Goal: Information Seeking & Learning: Learn about a topic

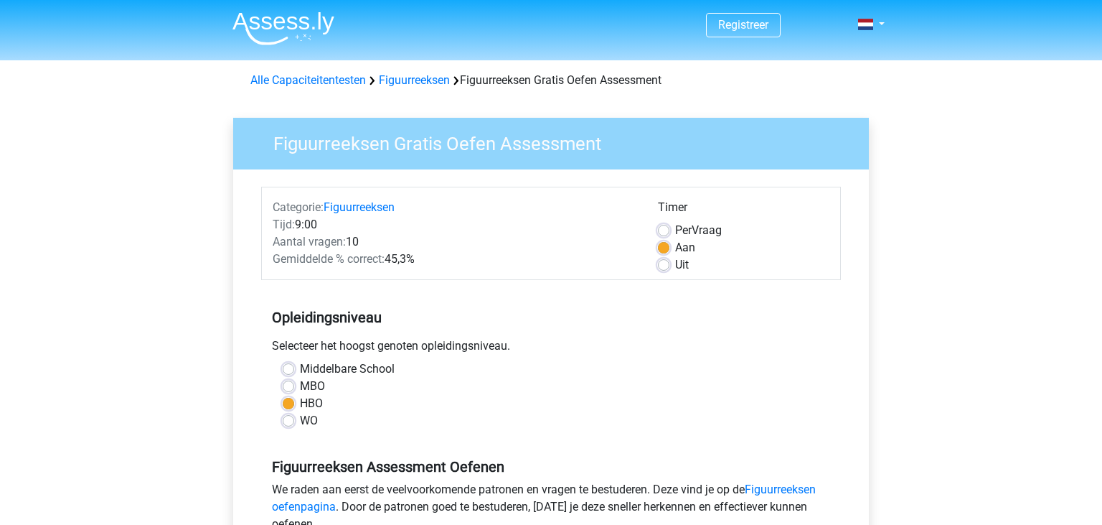
click at [294, 389] on div "MBO" at bounding box center [551, 386] width 537 height 17
click at [300, 386] on label "MBO" at bounding box center [312, 386] width 25 height 17
click at [290, 386] on input "MBO" at bounding box center [288, 385] width 11 height 14
radio input "true"
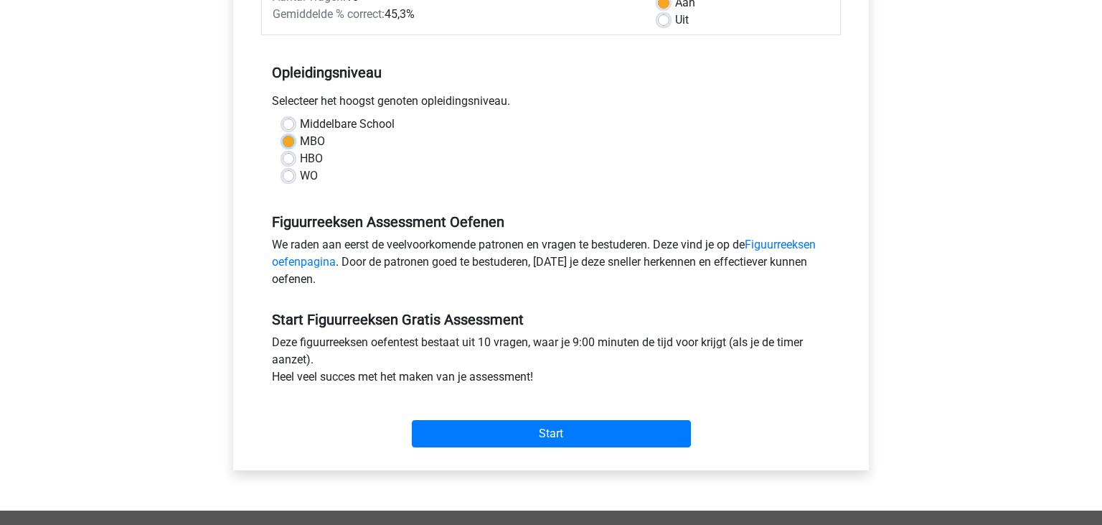
scroll to position [249, 0]
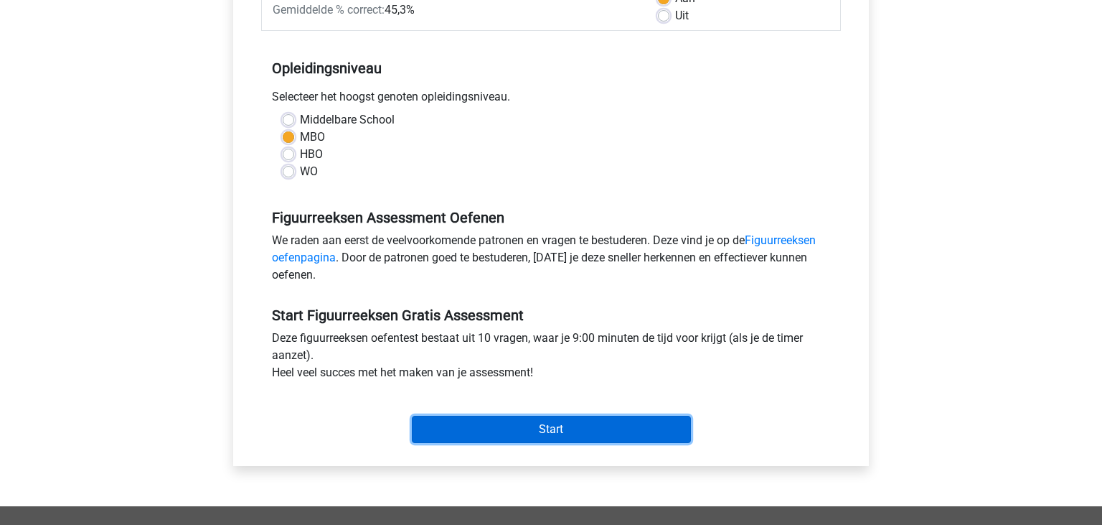
click at [634, 421] on input "Start" at bounding box center [551, 429] width 279 height 27
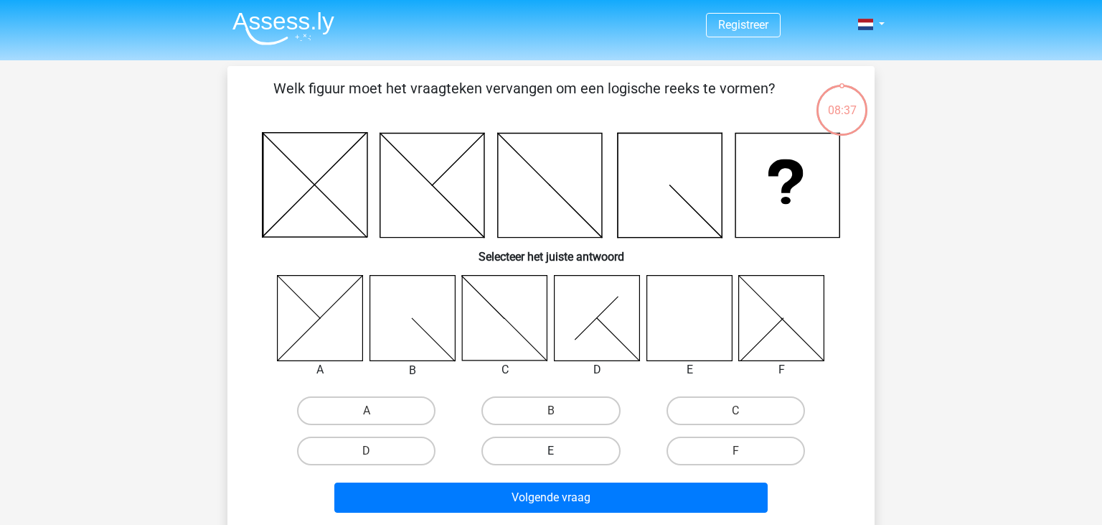
click at [548, 454] on label "E" at bounding box center [551, 450] width 139 height 29
click at [551, 454] on input "E" at bounding box center [555, 455] width 9 height 9
radio input "true"
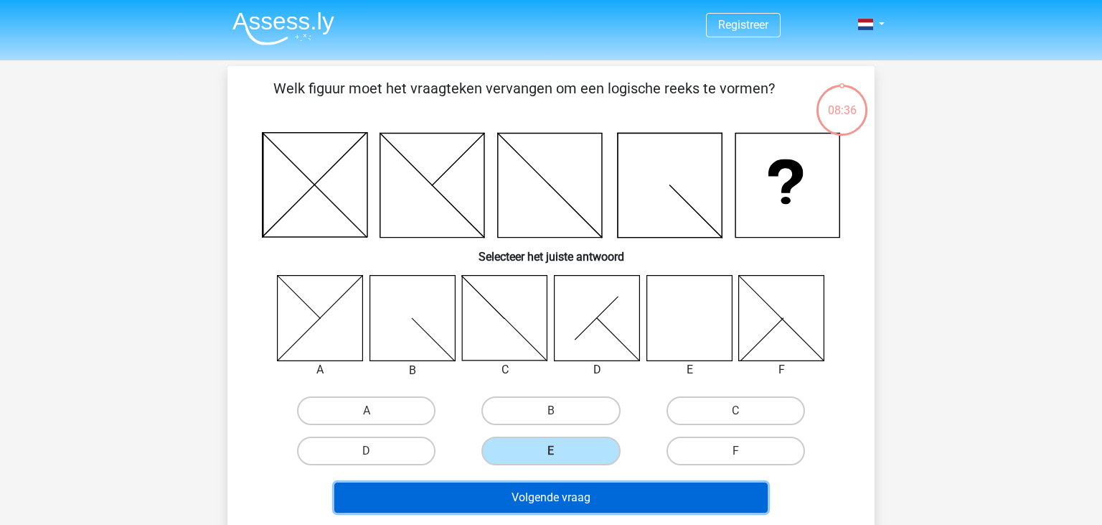
click at [569, 504] on button "Volgende vraag" at bounding box center [551, 497] width 434 height 30
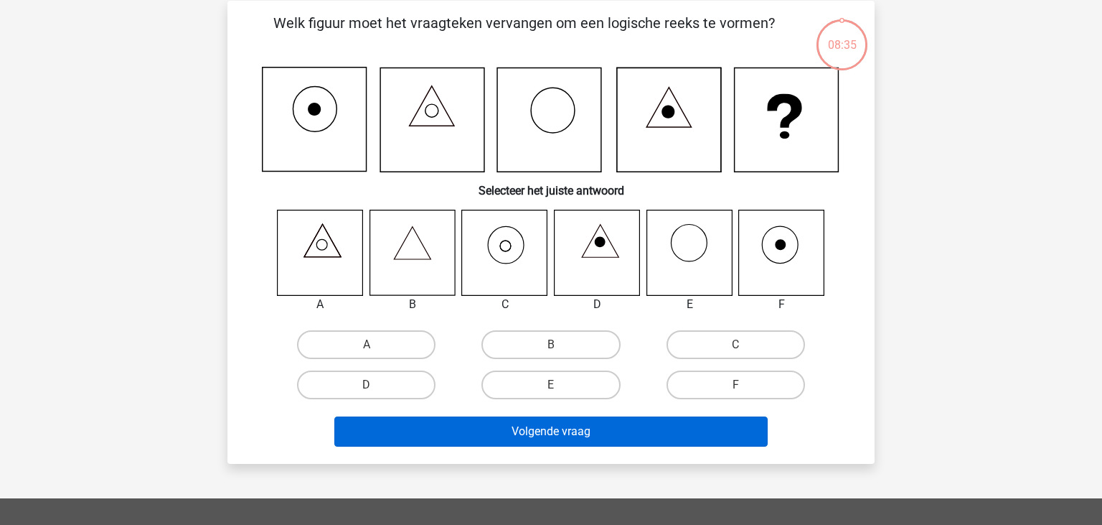
scroll to position [66, 0]
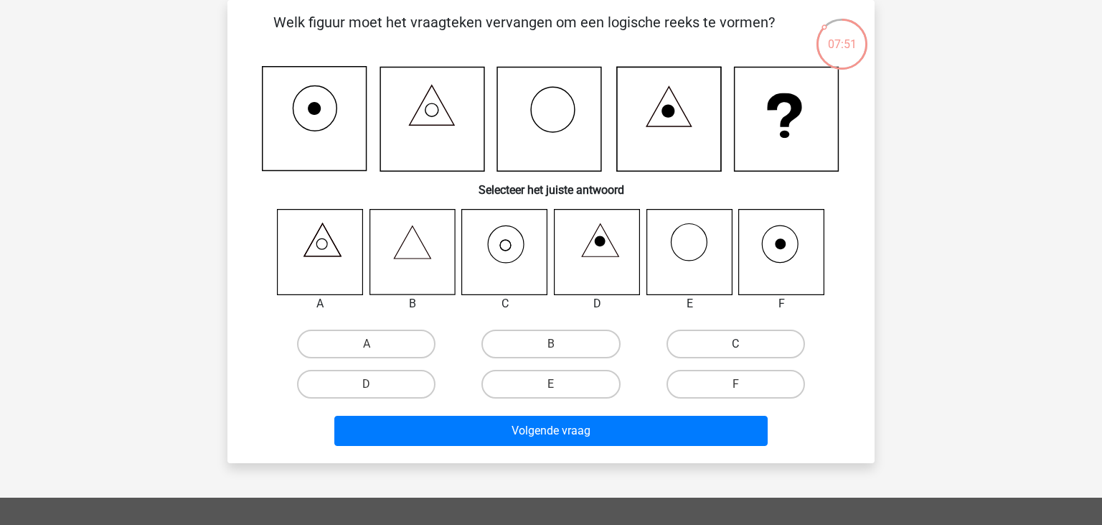
click at [697, 335] on label "C" at bounding box center [736, 343] width 139 height 29
click at [736, 344] on input "C" at bounding box center [740, 348] width 9 height 9
radio input "true"
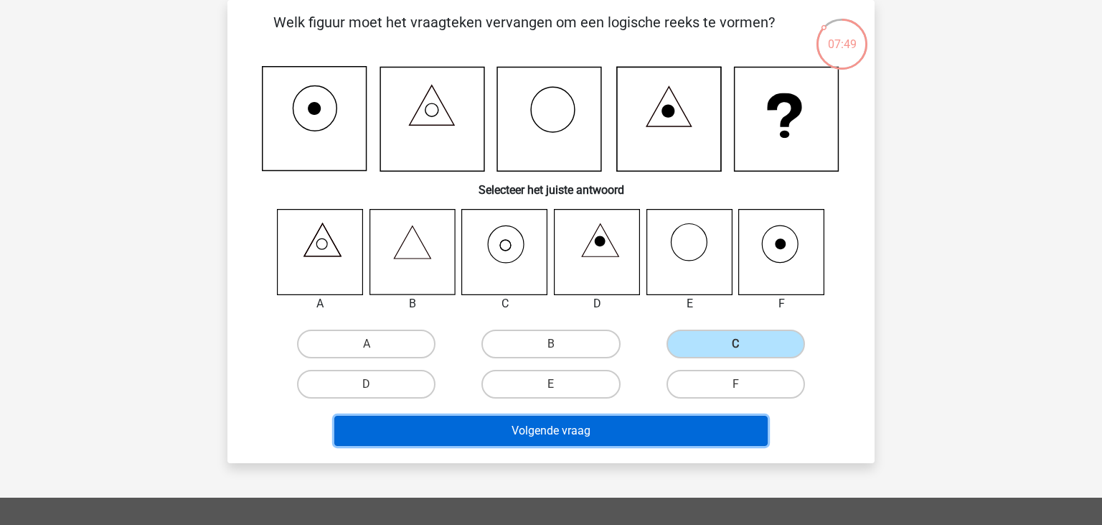
click at [613, 422] on button "Volgende vraag" at bounding box center [551, 431] width 434 height 30
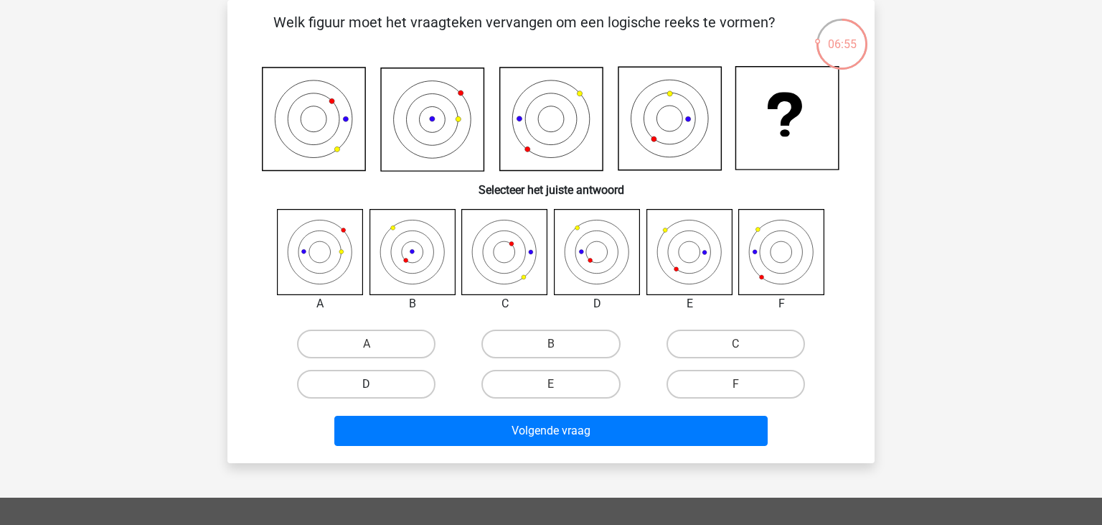
click at [413, 380] on label "D" at bounding box center [366, 384] width 139 height 29
click at [376, 384] on input "D" at bounding box center [371, 388] width 9 height 9
radio input "true"
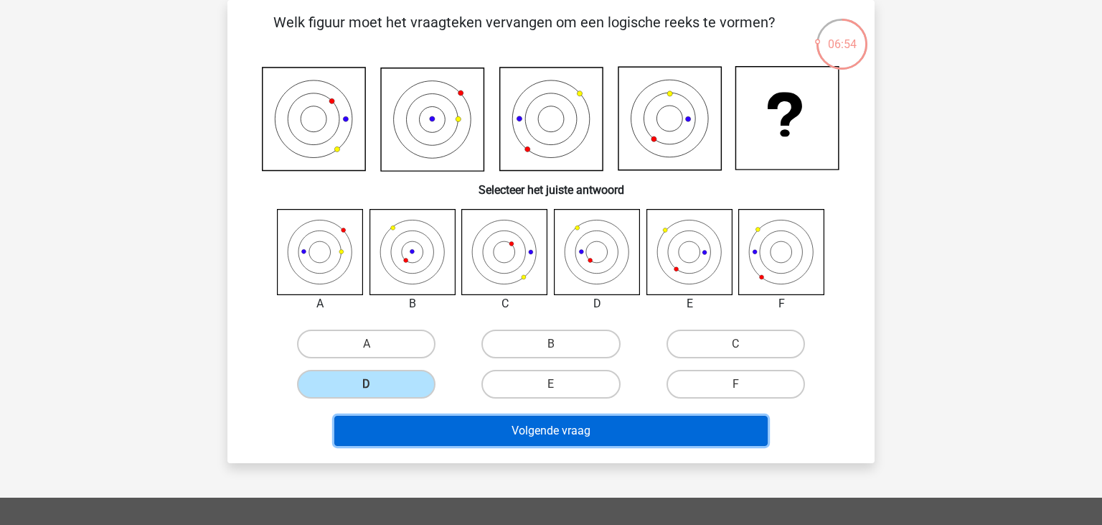
click at [449, 430] on button "Volgende vraag" at bounding box center [551, 431] width 434 height 30
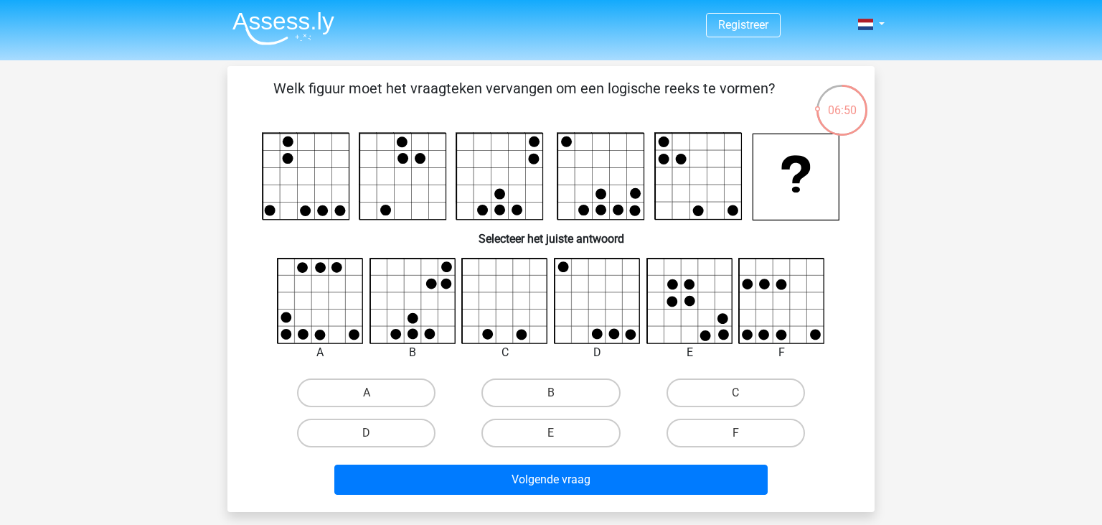
scroll to position [1, 0]
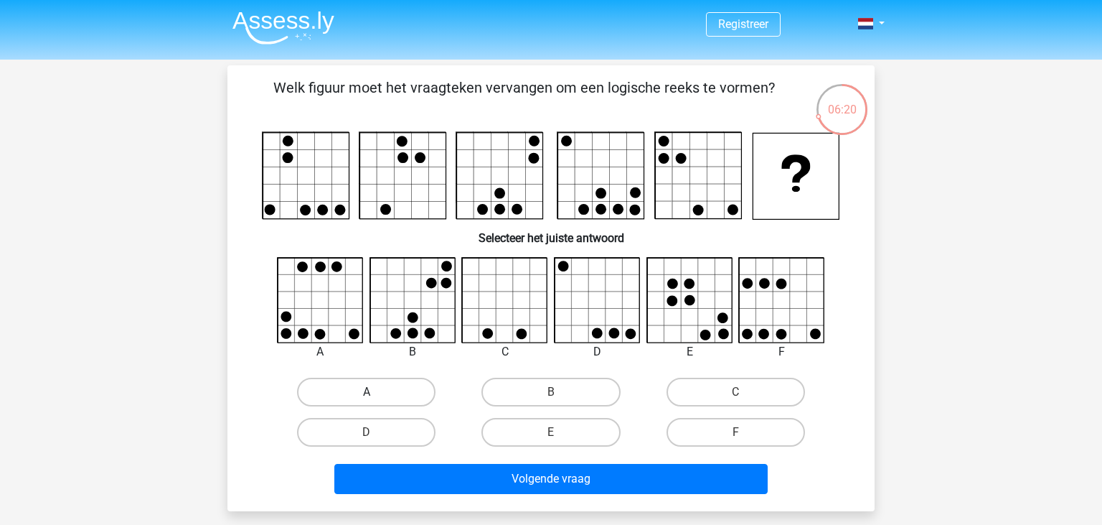
click at [422, 380] on label "A" at bounding box center [366, 392] width 139 height 29
click at [376, 392] on input "A" at bounding box center [371, 396] width 9 height 9
radio input "true"
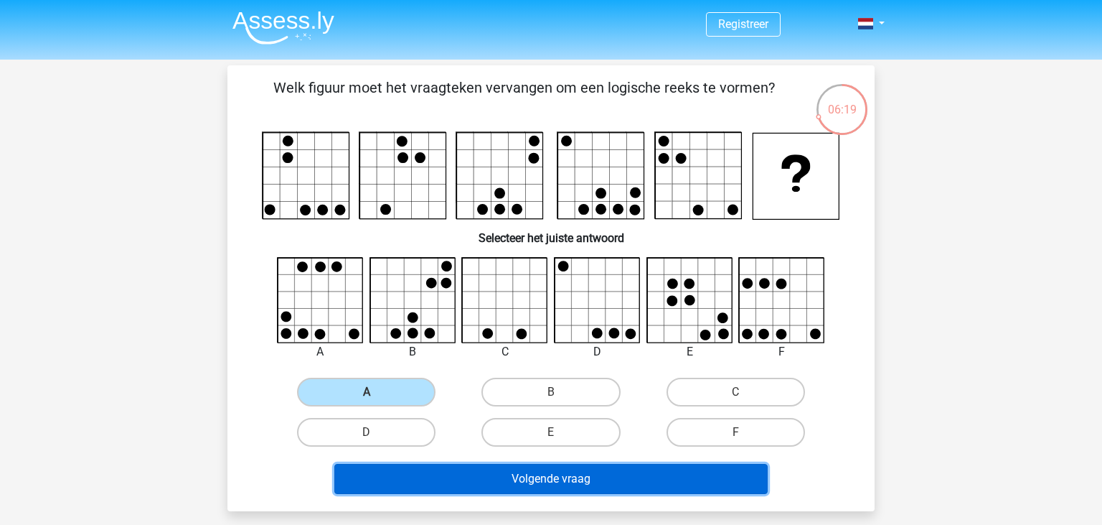
click at [500, 472] on button "Volgende vraag" at bounding box center [551, 479] width 434 height 30
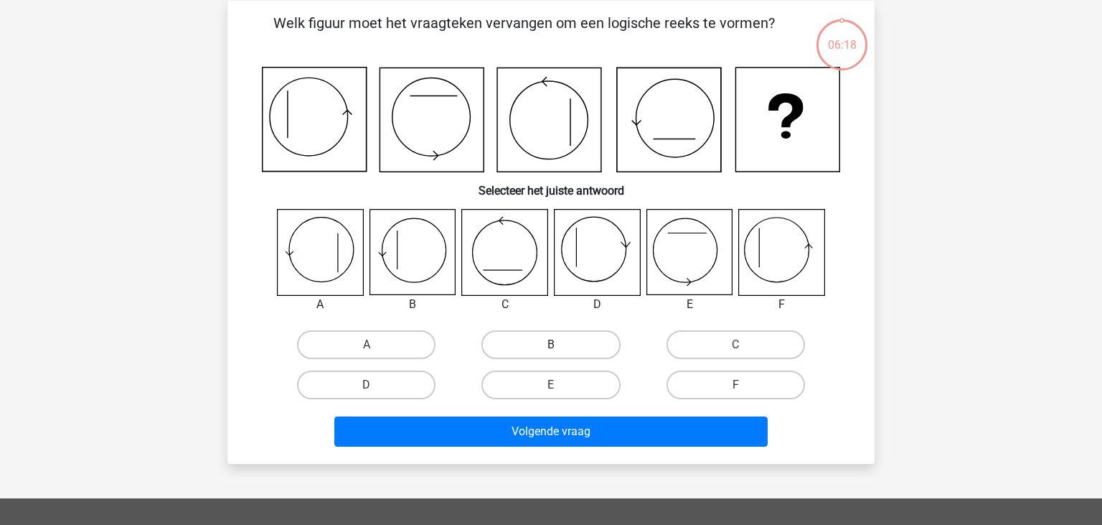
scroll to position [66, 0]
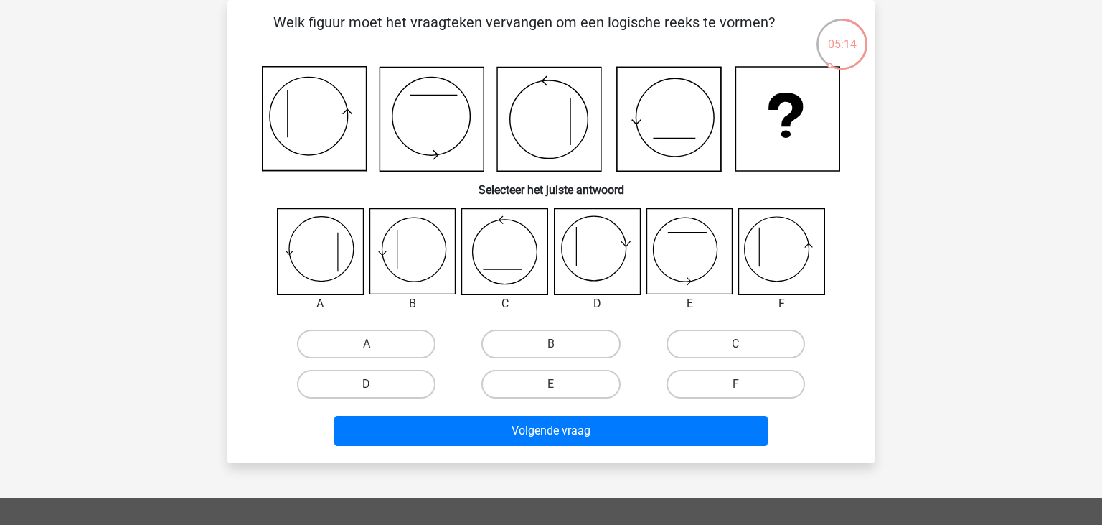
click at [425, 390] on label "D" at bounding box center [366, 384] width 139 height 29
click at [376, 390] on input "D" at bounding box center [371, 388] width 9 height 9
radio input "true"
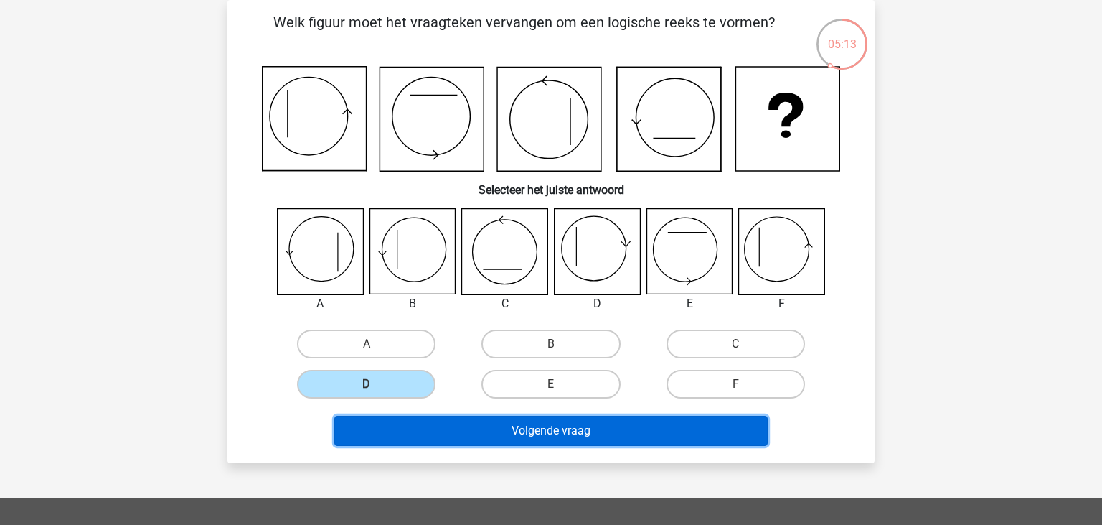
click at [512, 434] on button "Volgende vraag" at bounding box center [551, 431] width 434 height 30
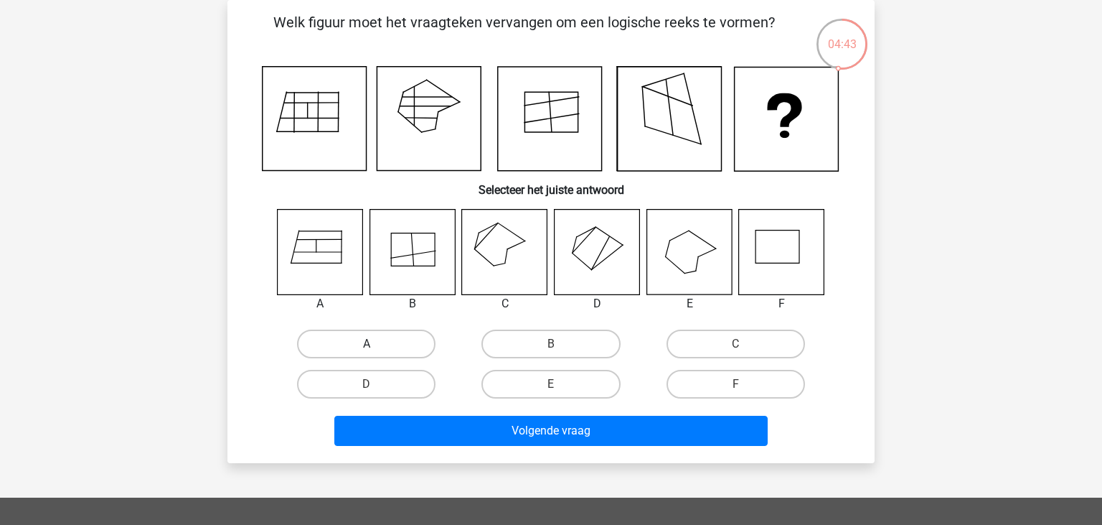
click at [346, 352] on label "A" at bounding box center [366, 343] width 139 height 29
click at [367, 352] on input "A" at bounding box center [371, 348] width 9 height 9
radio input "true"
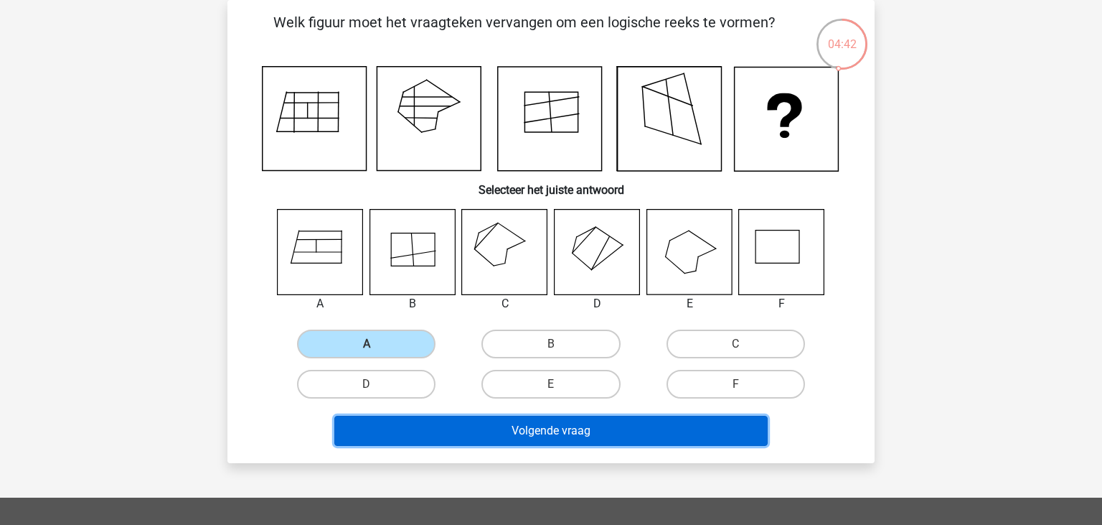
click at [469, 427] on button "Volgende vraag" at bounding box center [551, 431] width 434 height 30
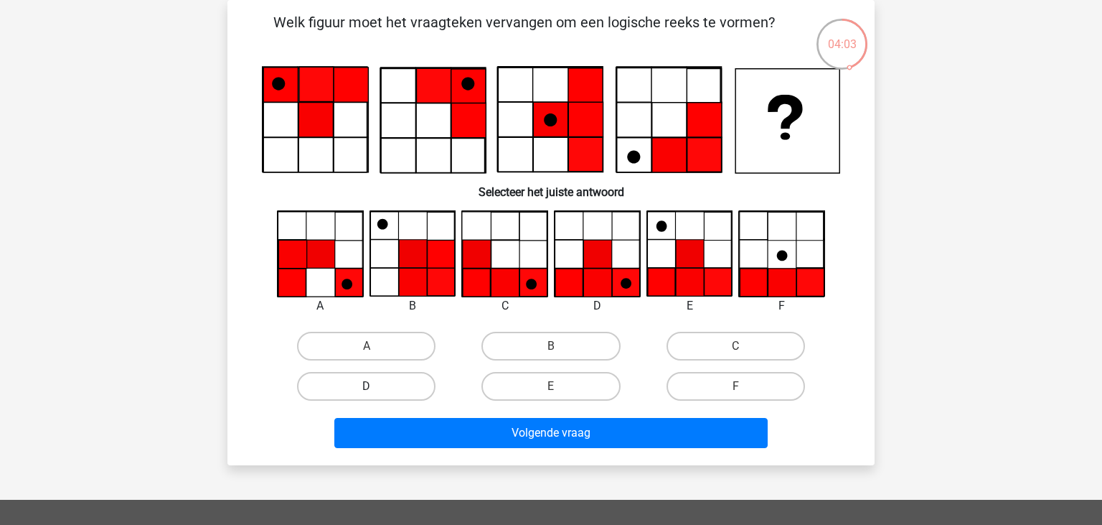
click at [392, 378] on label "D" at bounding box center [366, 386] width 139 height 29
click at [414, 385] on label "D" at bounding box center [366, 386] width 139 height 29
click at [376, 386] on input "D" at bounding box center [371, 390] width 9 height 9
radio input "true"
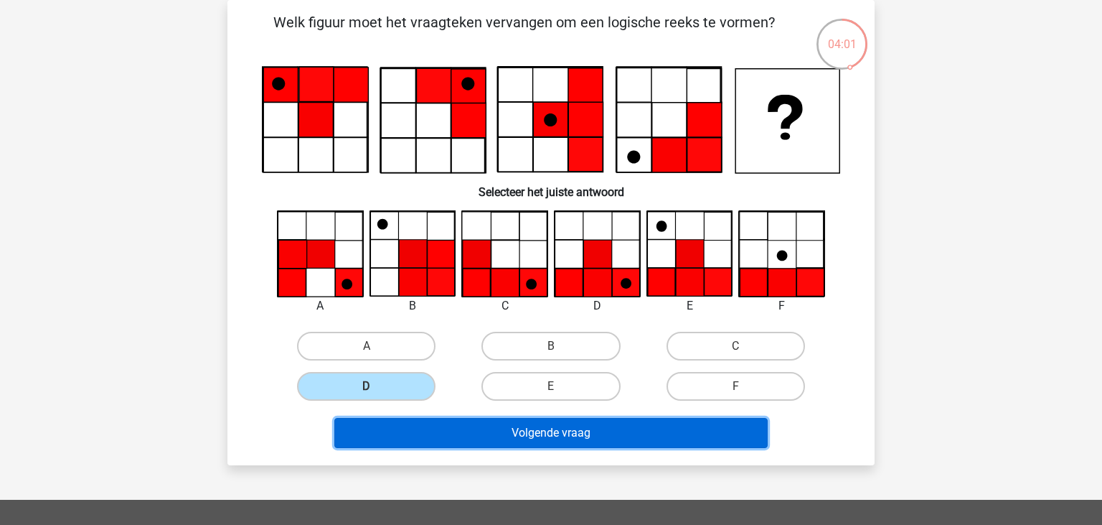
click at [518, 434] on button "Volgende vraag" at bounding box center [551, 433] width 434 height 30
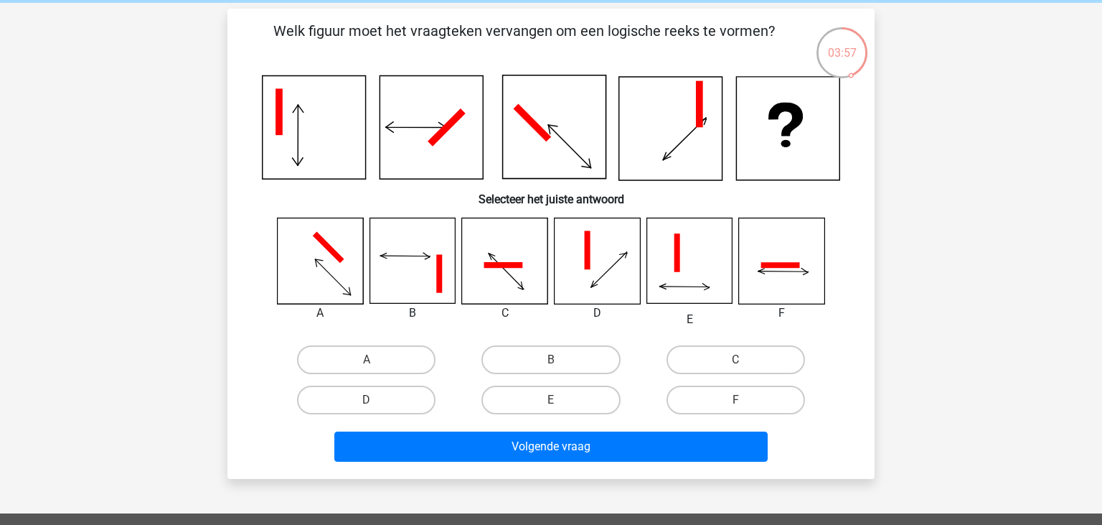
scroll to position [63, 0]
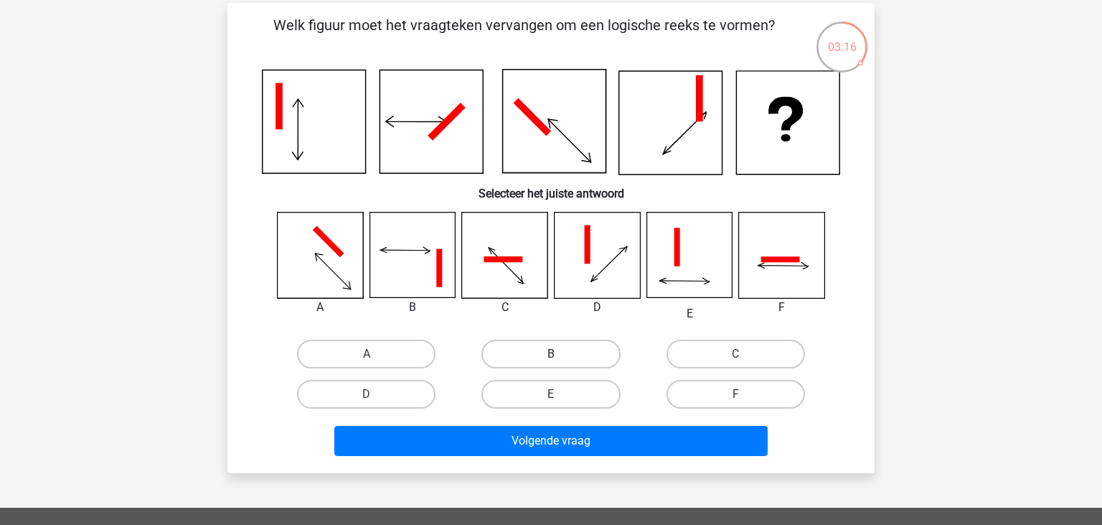
click at [546, 350] on label "B" at bounding box center [551, 353] width 139 height 29
click at [551, 354] on input "B" at bounding box center [555, 358] width 9 height 9
radio input "true"
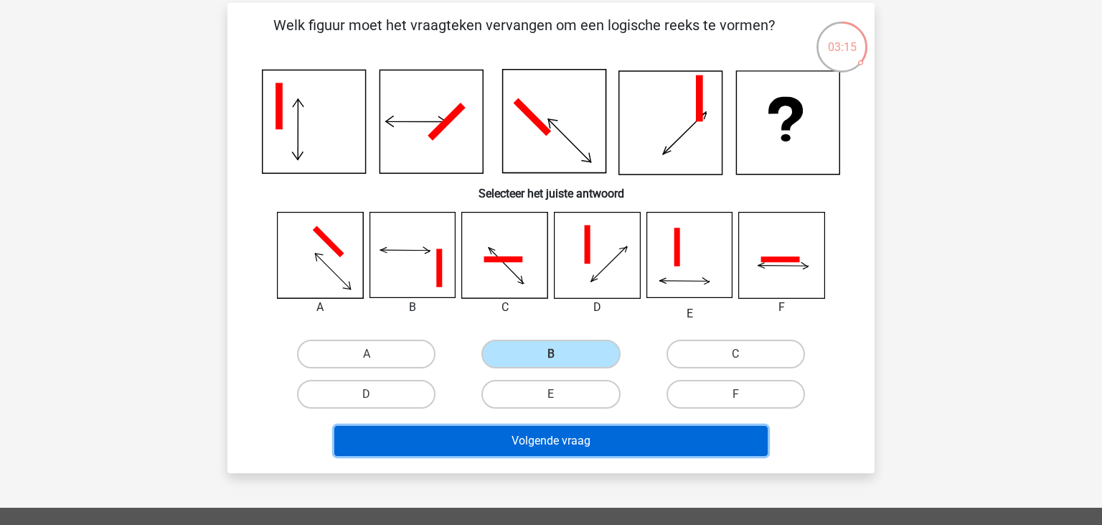
click at [558, 446] on button "Volgende vraag" at bounding box center [551, 441] width 434 height 30
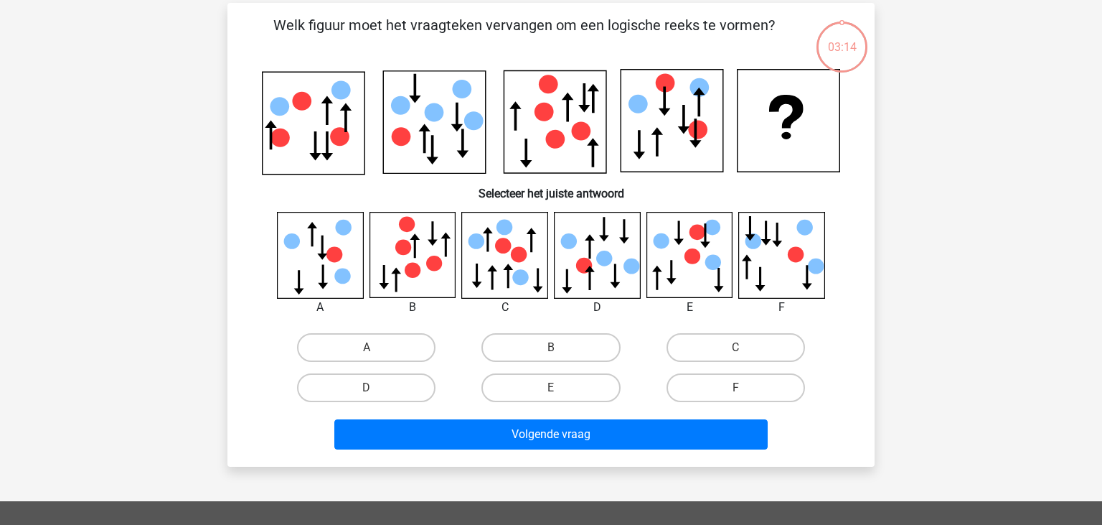
scroll to position [66, 0]
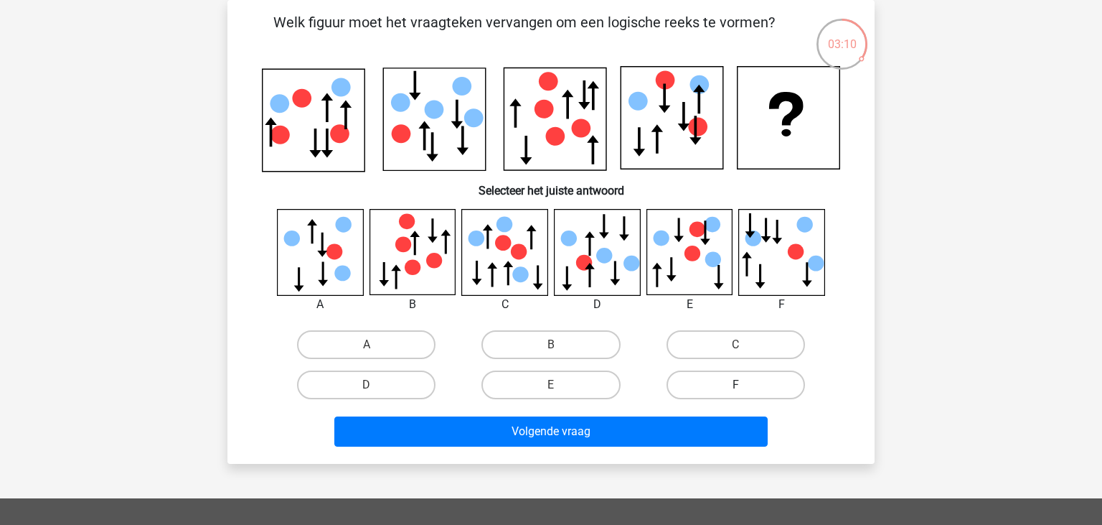
click at [698, 375] on label "F" at bounding box center [736, 384] width 139 height 29
click at [736, 385] on input "F" at bounding box center [740, 389] width 9 height 9
radio input "true"
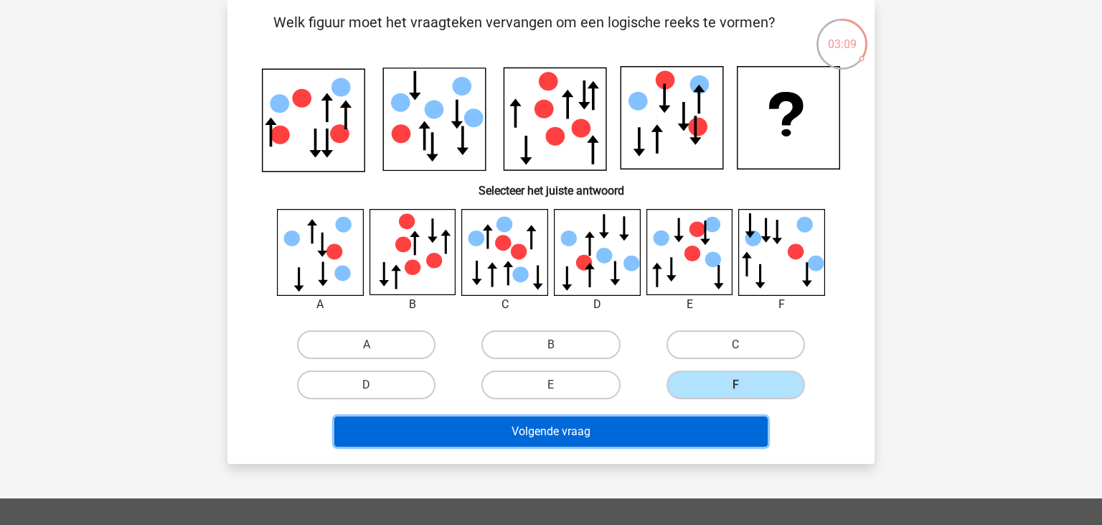
click at [674, 428] on button "Volgende vraag" at bounding box center [551, 431] width 434 height 30
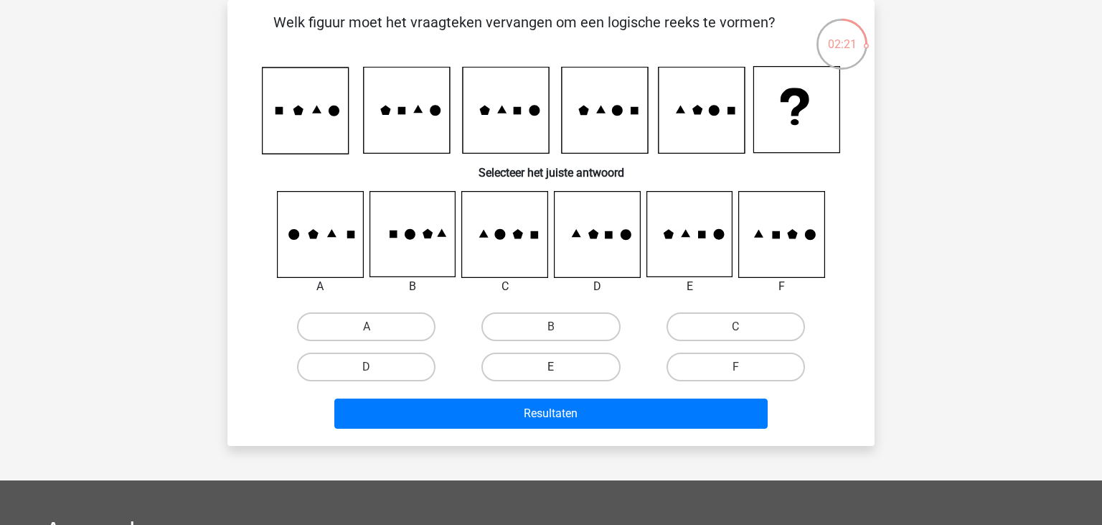
click at [581, 366] on label "E" at bounding box center [551, 366] width 139 height 29
click at [561, 367] on input "E" at bounding box center [555, 371] width 9 height 9
radio input "true"
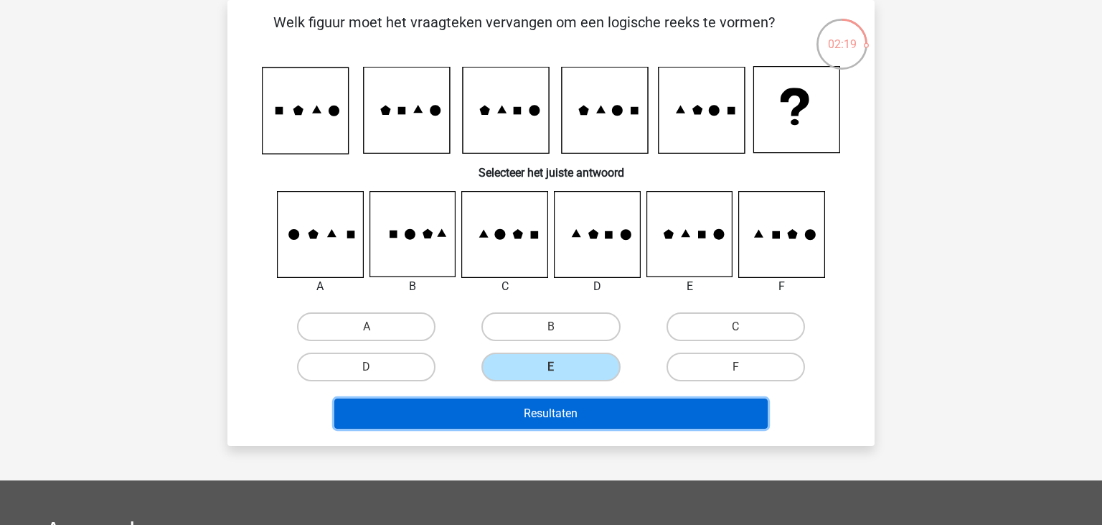
click at [588, 406] on button "Resultaten" at bounding box center [551, 413] width 434 height 30
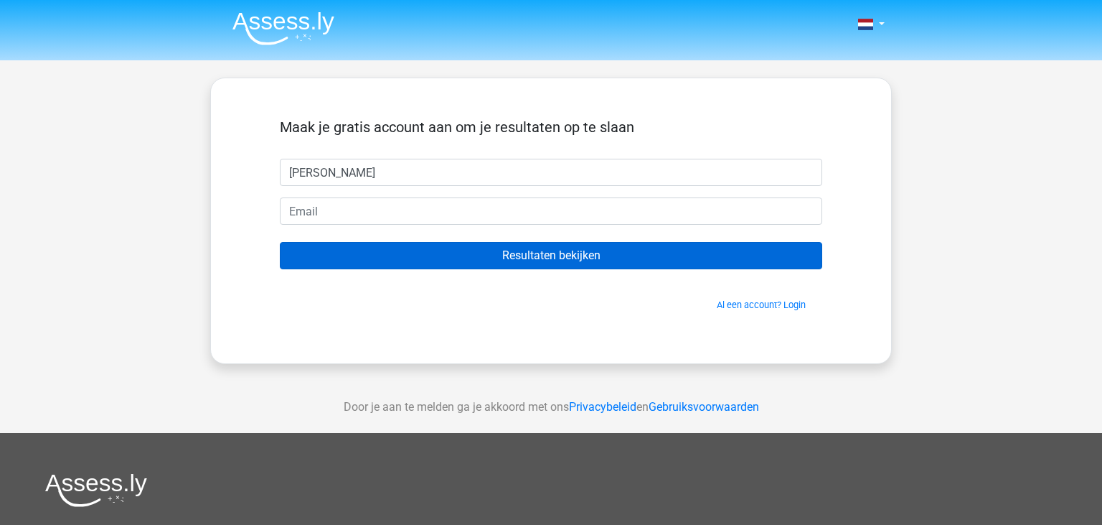
type input "Lucas"
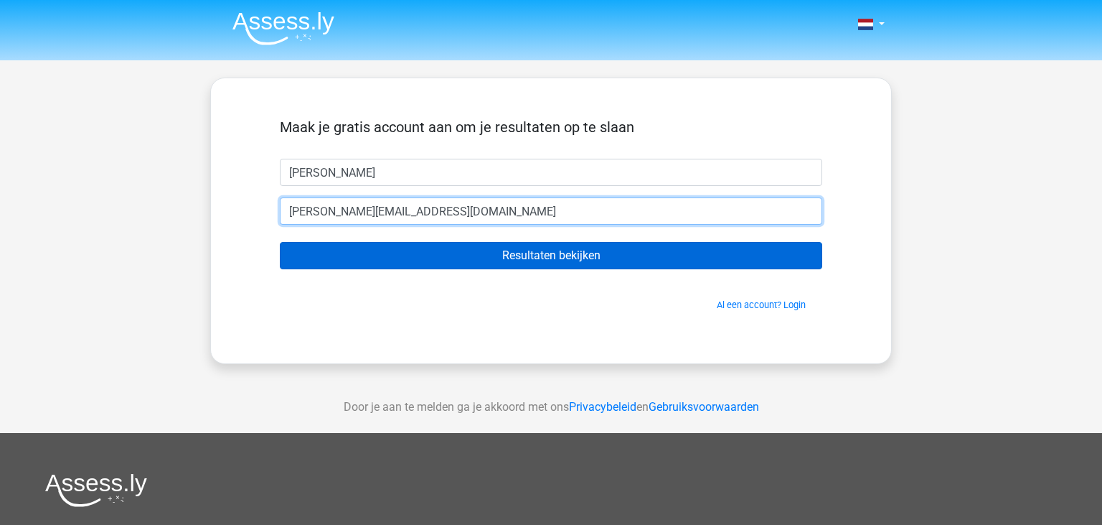
type input "[PERSON_NAME][EMAIL_ADDRESS][DOMAIN_NAME]"
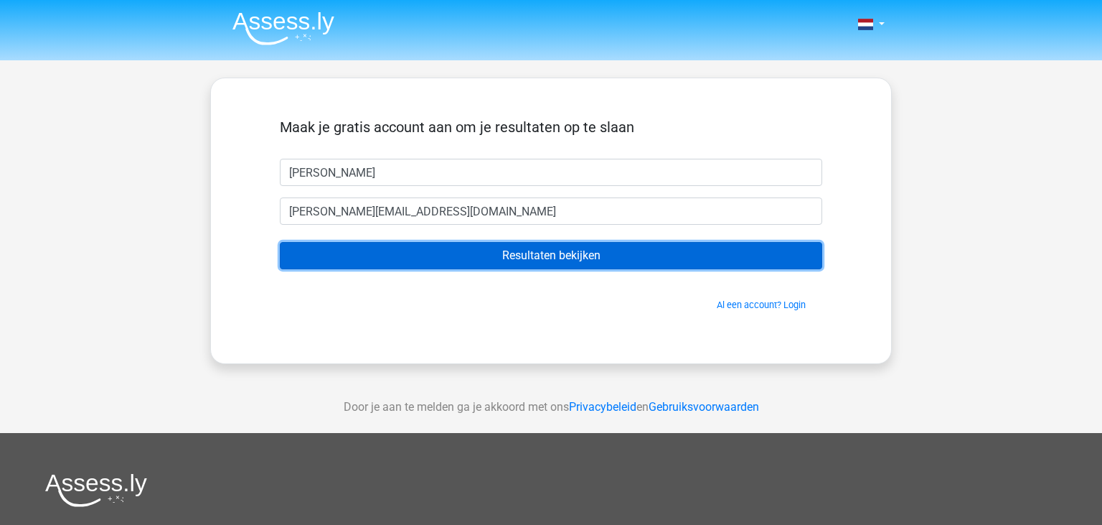
click at [582, 263] on input "Resultaten bekijken" at bounding box center [551, 255] width 543 height 27
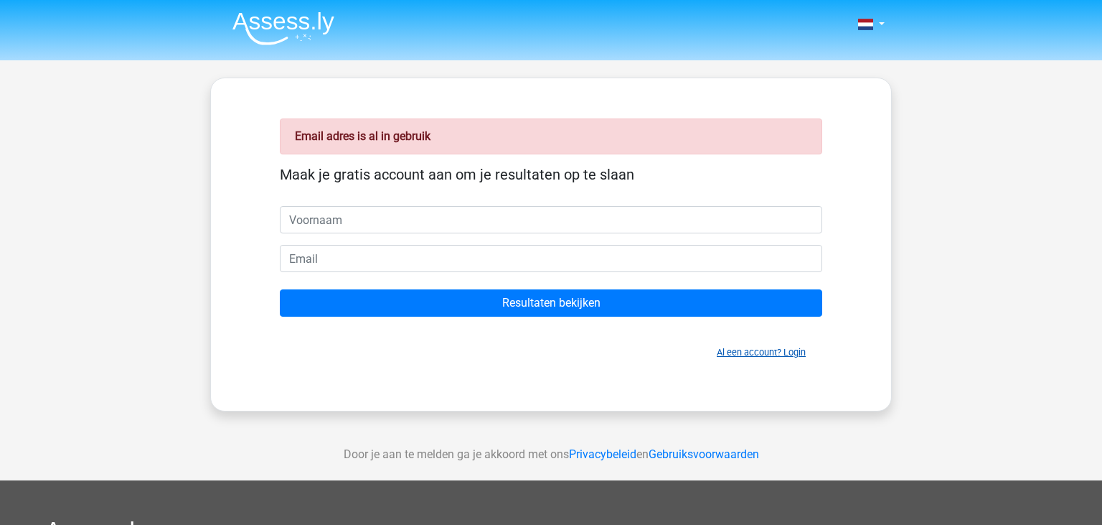
click at [751, 354] on link "Al een account? Login" at bounding box center [761, 352] width 89 height 11
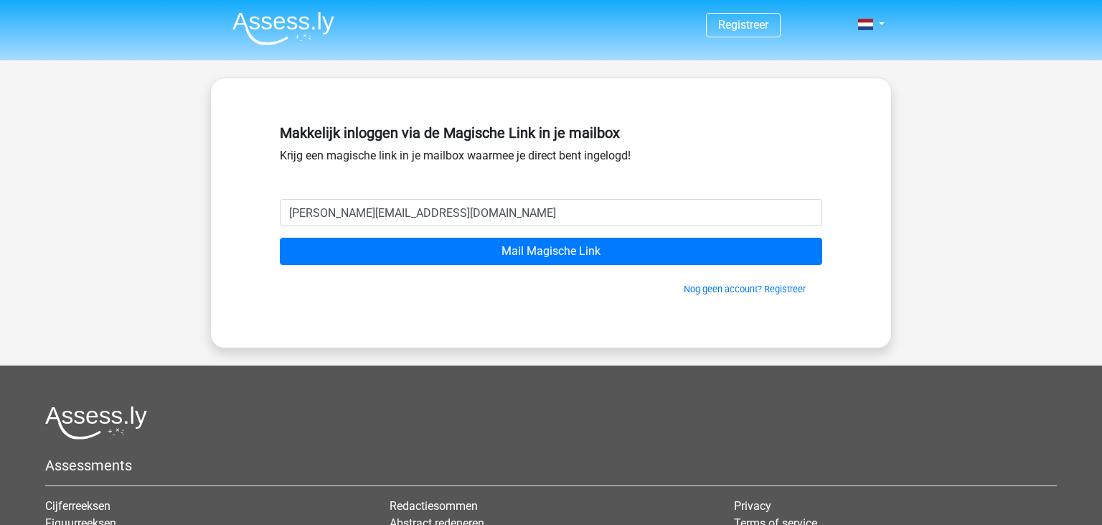
type input "[PERSON_NAME][EMAIL_ADDRESS][DOMAIN_NAME]"
click at [528, 265] on div "Nog geen account? Registreer" at bounding box center [551, 280] width 543 height 31
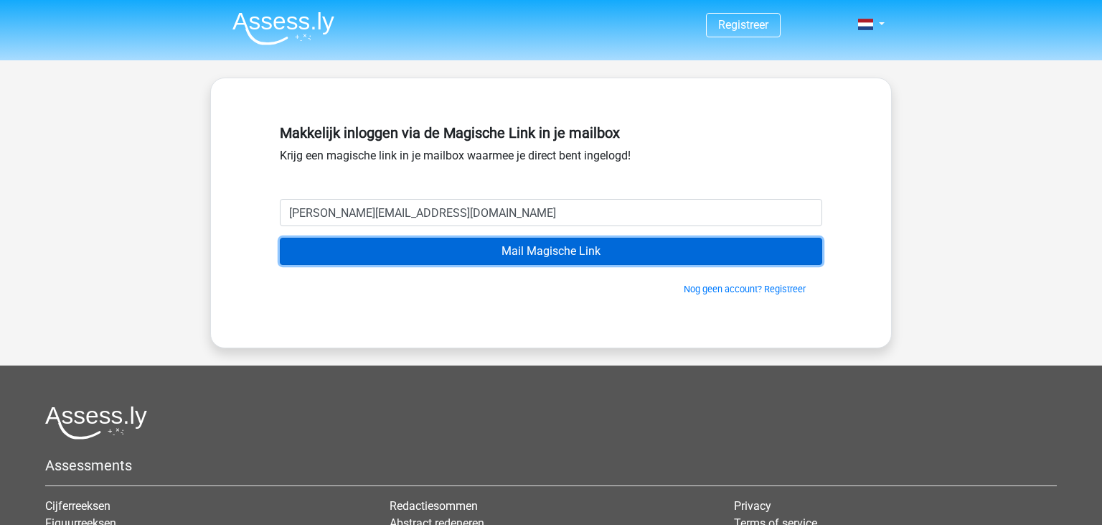
click at [533, 243] on input "Mail Magische Link" at bounding box center [551, 251] width 543 height 27
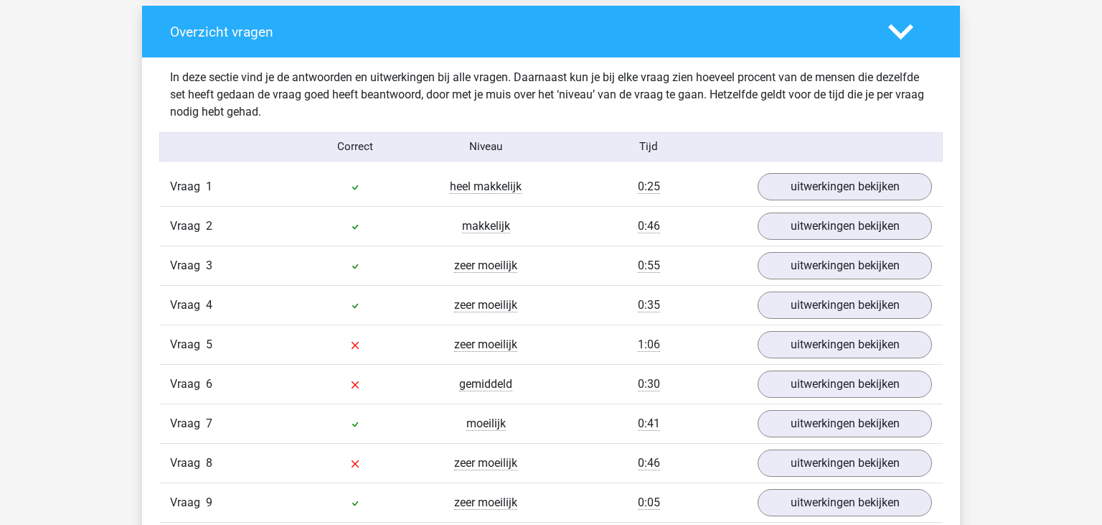
scroll to position [1111, 0]
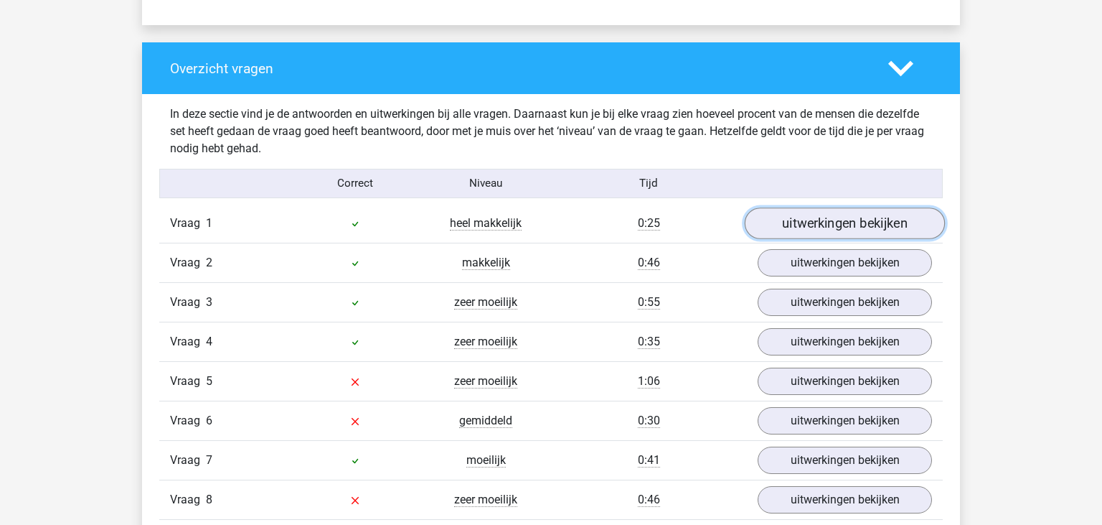
click at [874, 228] on link "uitwerkingen bekijken" at bounding box center [845, 223] width 200 height 32
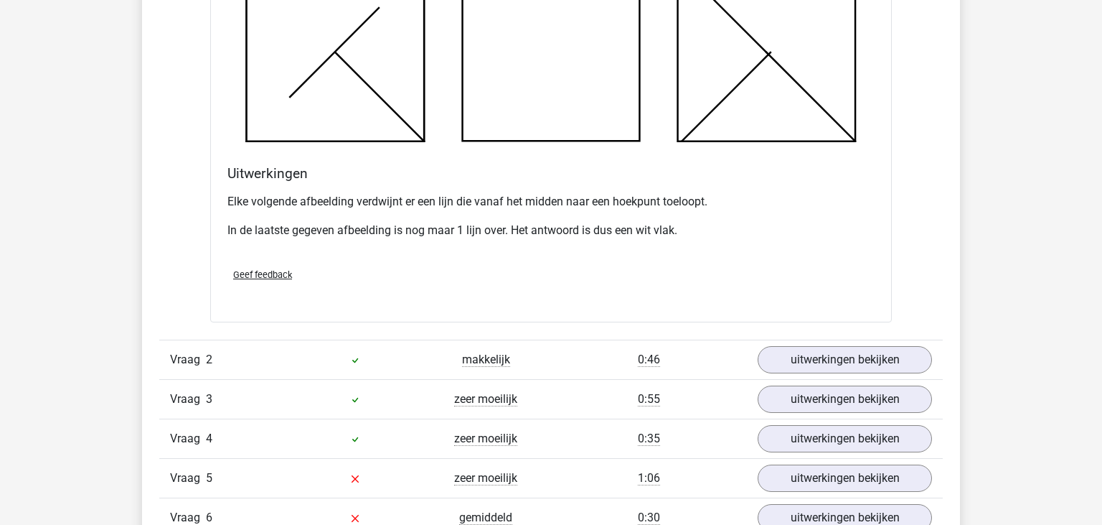
scroll to position [1838, 0]
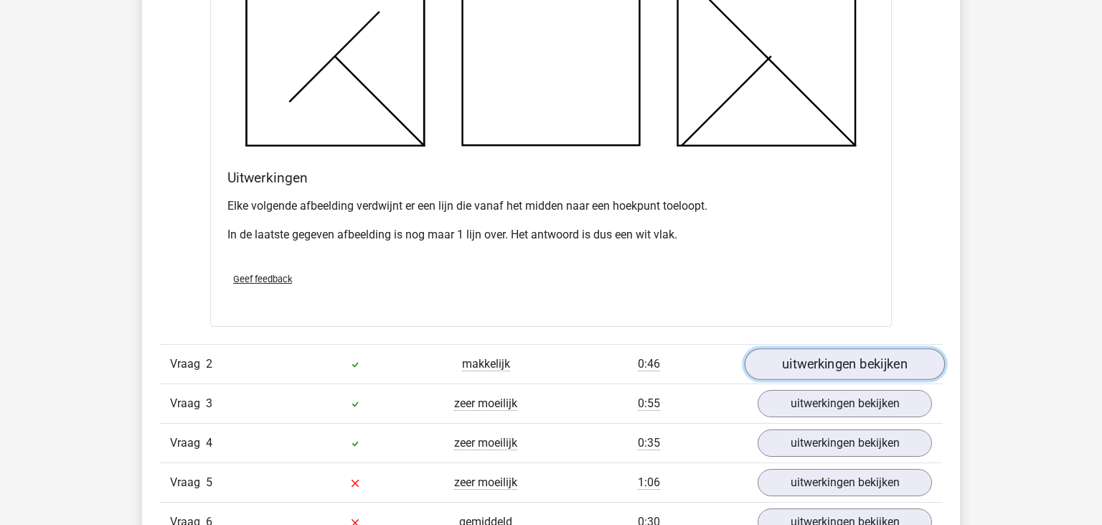
click at [821, 369] on link "uitwerkingen bekijken" at bounding box center [845, 364] width 200 height 32
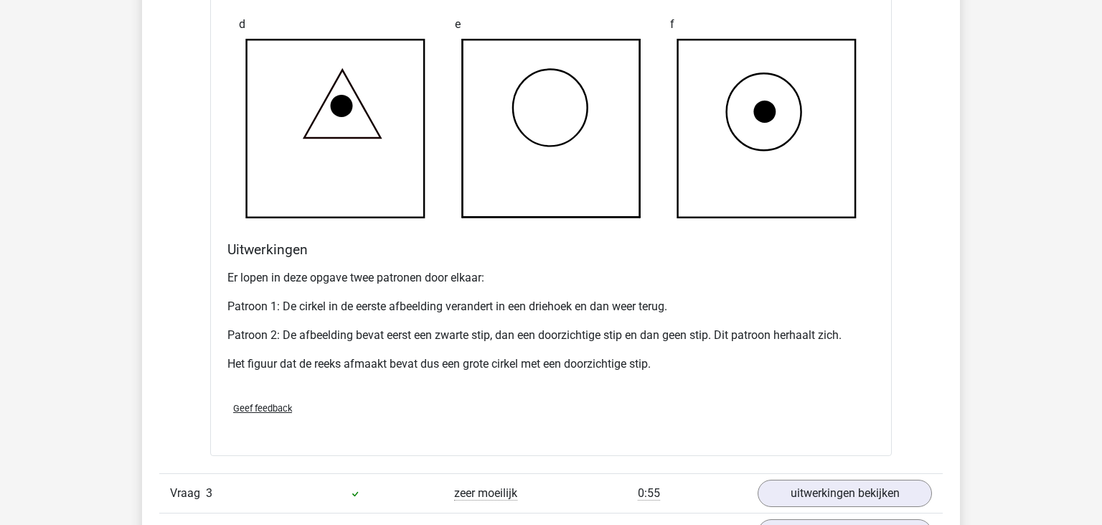
scroll to position [2768, 0]
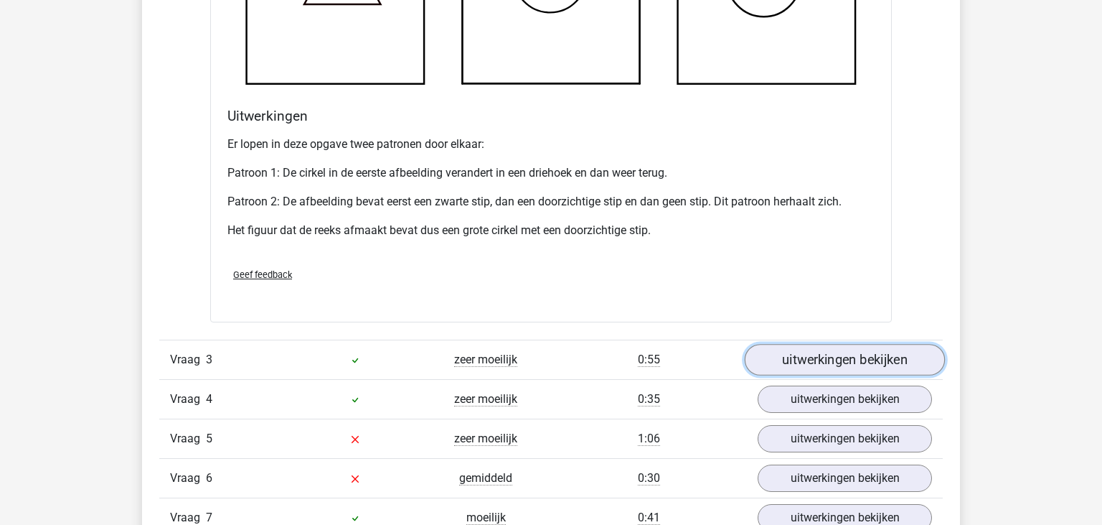
click at [887, 367] on link "uitwerkingen bekijken" at bounding box center [845, 360] width 200 height 32
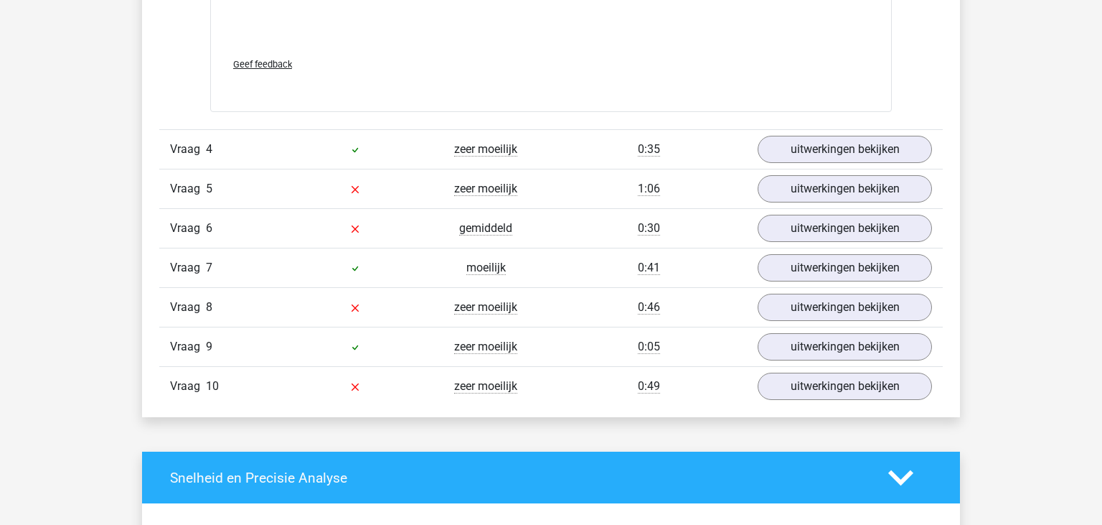
scroll to position [4247, 0]
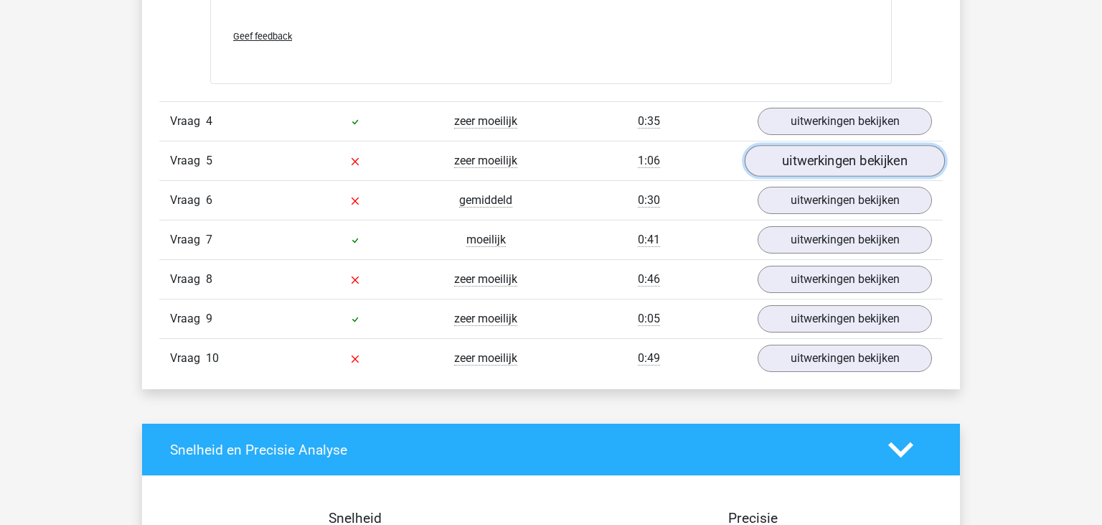
click at [853, 164] on link "uitwerkingen bekijken" at bounding box center [845, 161] width 200 height 32
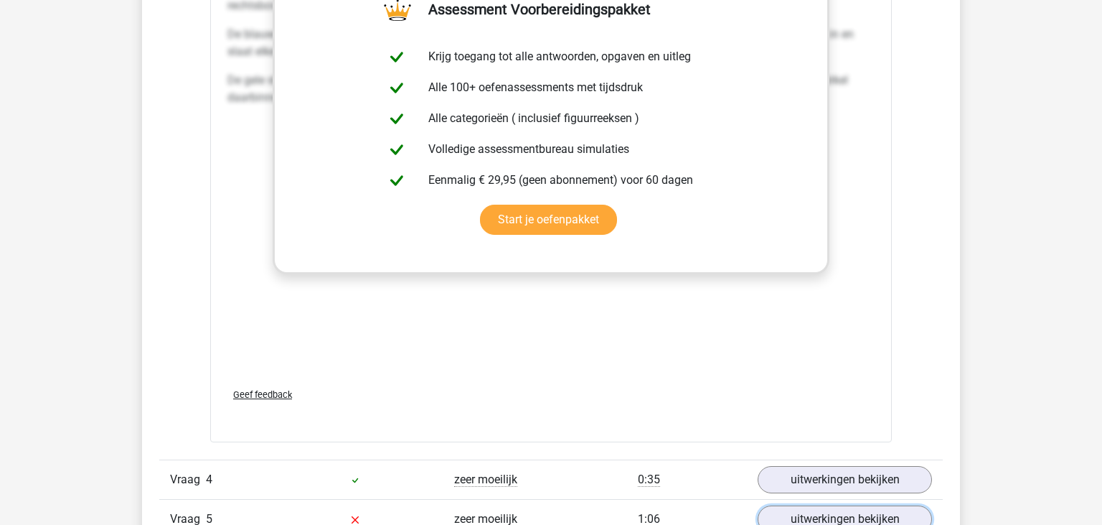
scroll to position [3872, 0]
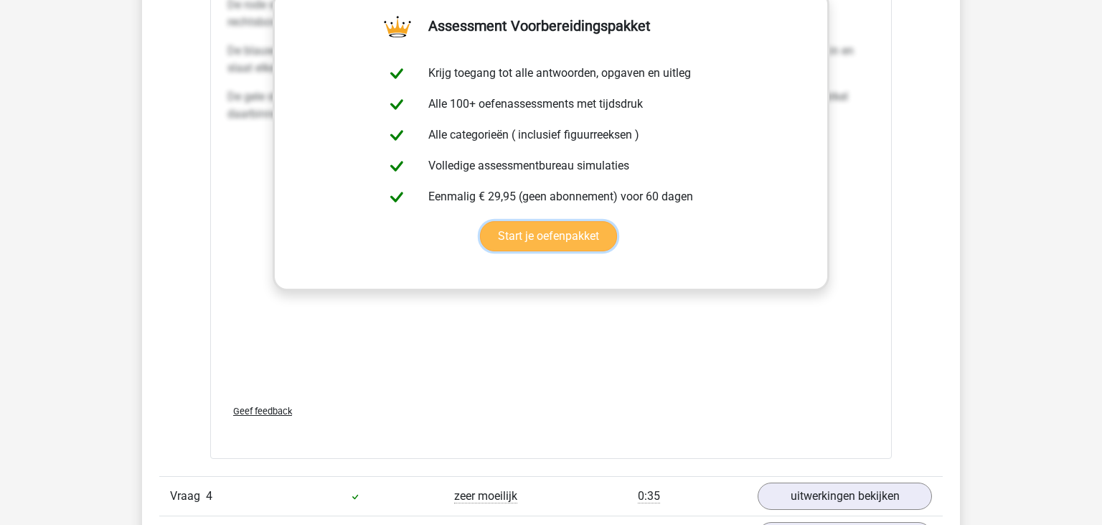
click at [564, 225] on link "Start je oefenpakket" at bounding box center [548, 236] width 137 height 30
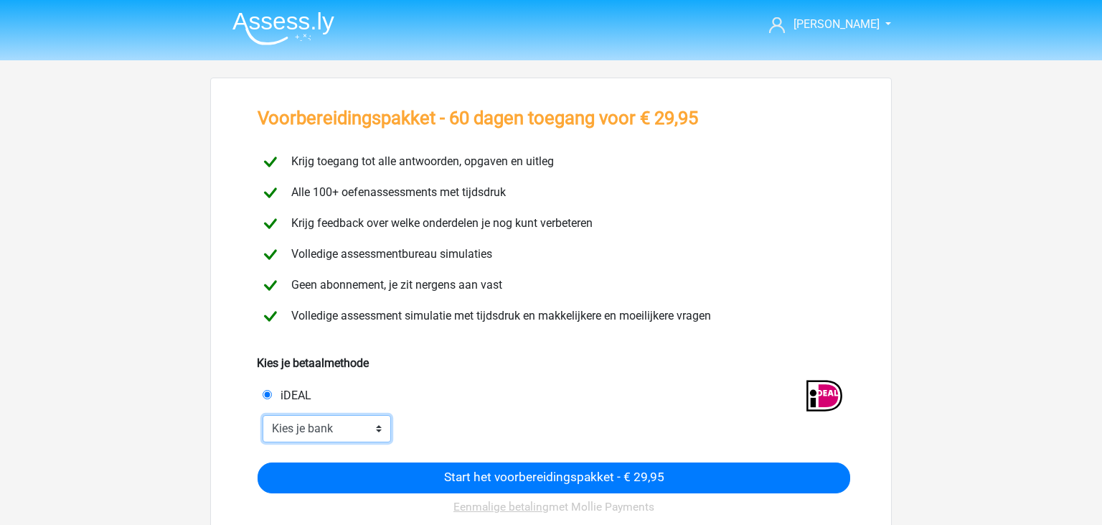
select select "ideal_[SWIFT_CODE]"
click option "ABN AMRO" at bounding box center [0, 0] width 0 height 0
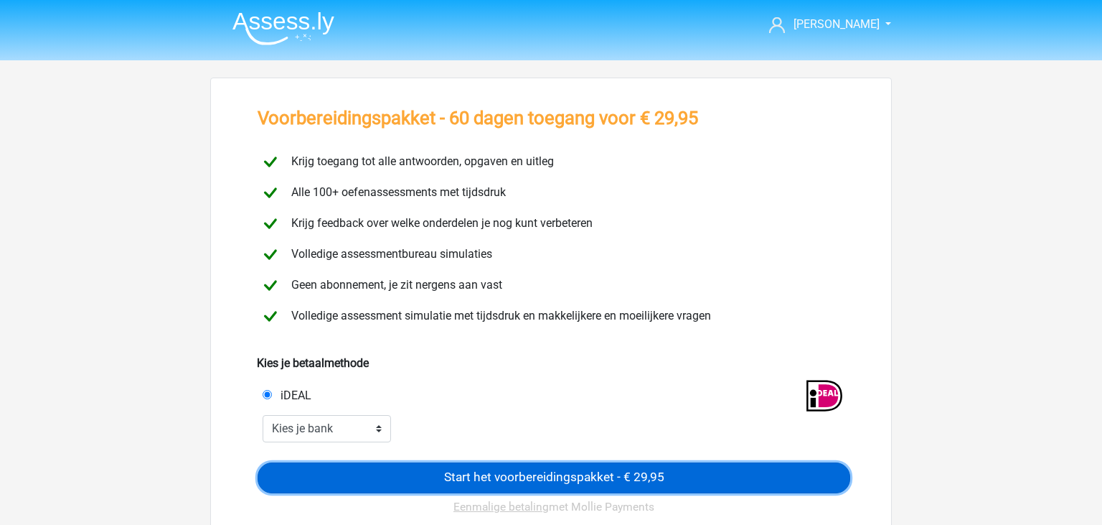
click at [484, 475] on input "Start het voorbereidingspakket - € 29,95" at bounding box center [554, 477] width 593 height 31
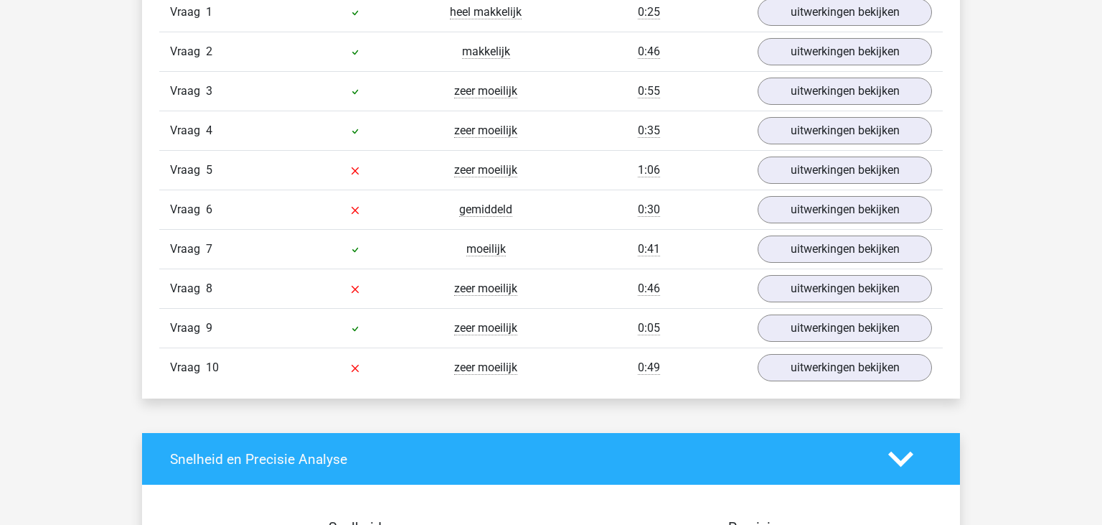
scroll to position [1303, 0]
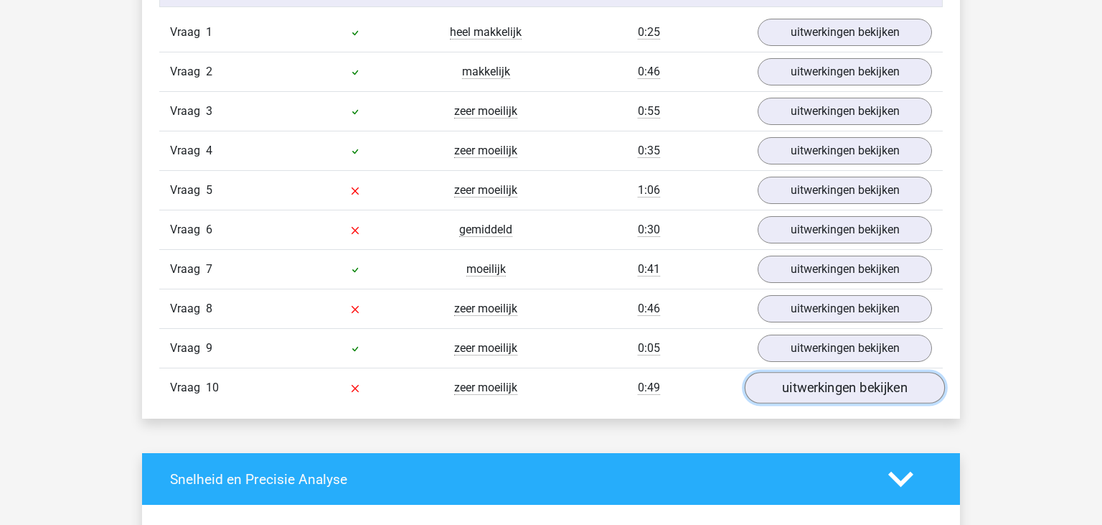
click at [925, 390] on link "uitwerkingen bekijken" at bounding box center [845, 388] width 200 height 32
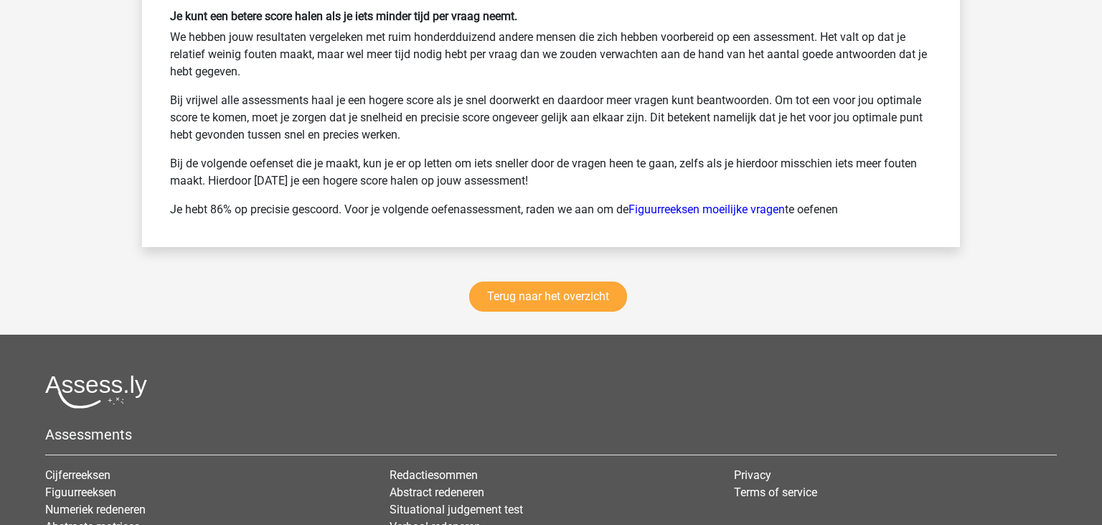
scroll to position [3231, 0]
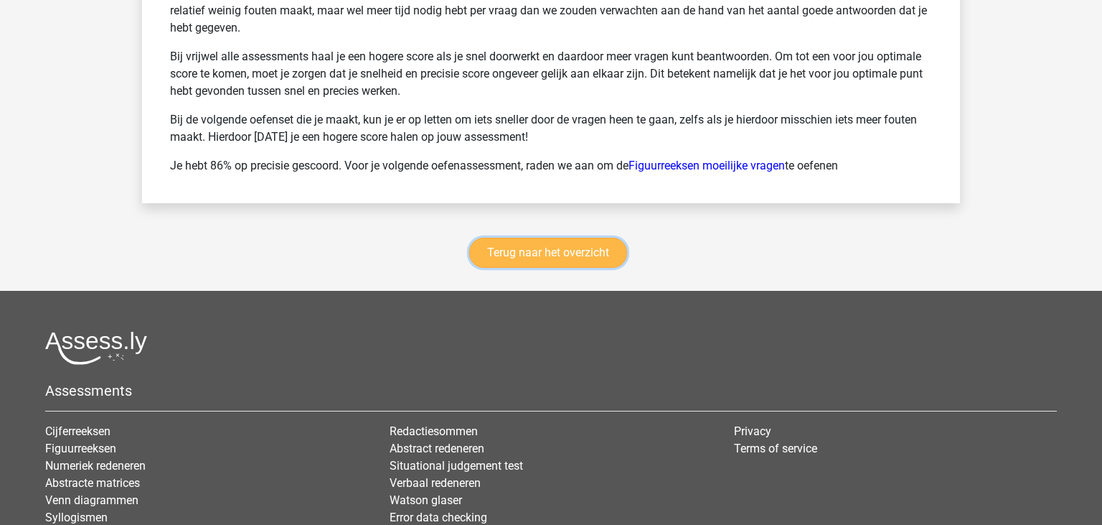
click at [599, 251] on link "Terug naar het overzicht" at bounding box center [548, 253] width 158 height 30
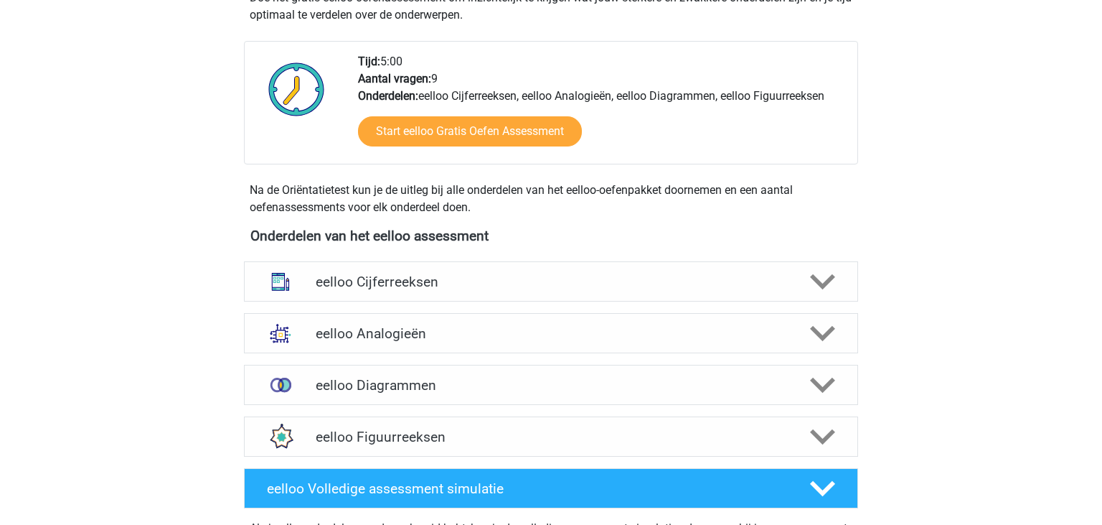
scroll to position [349, 0]
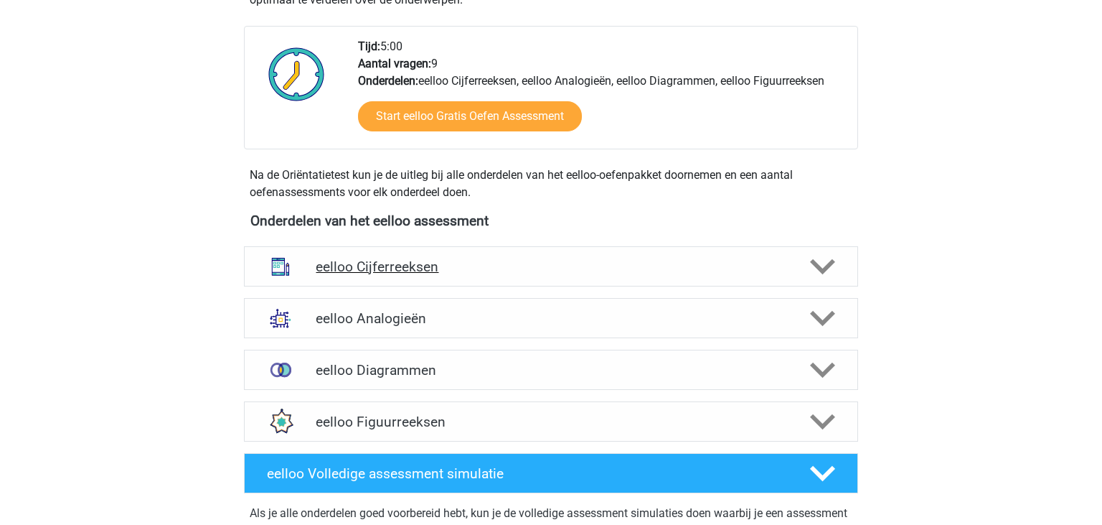
click at [670, 274] on div "eelloo Cijferreeksen" at bounding box center [551, 266] width 614 height 40
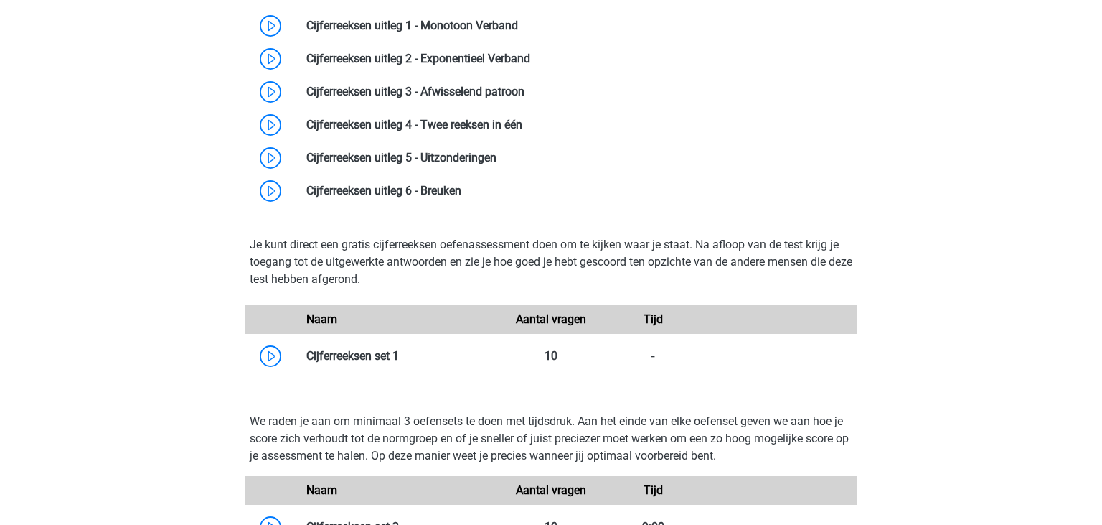
scroll to position [709, 0]
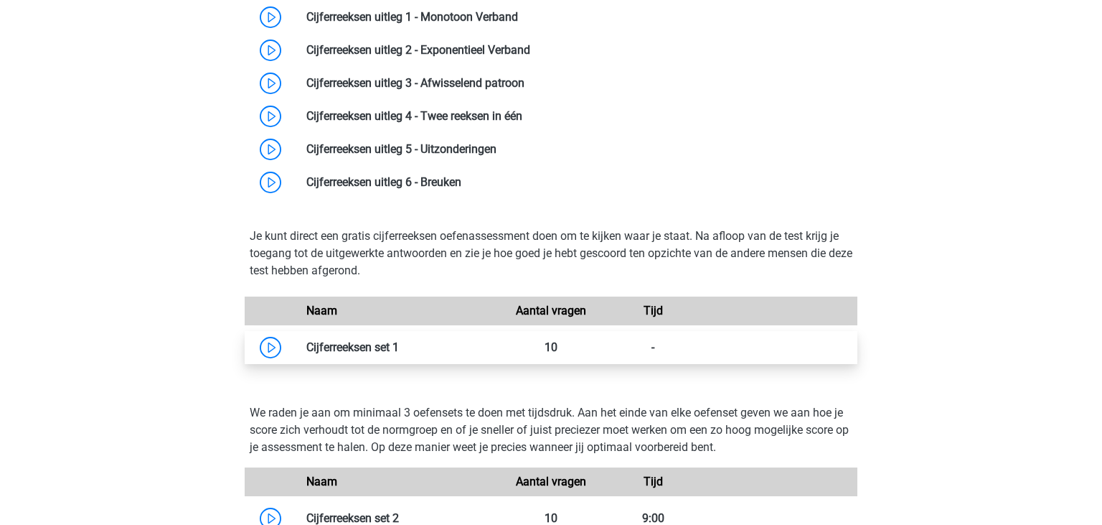
click at [399, 354] on link at bounding box center [399, 347] width 0 height 14
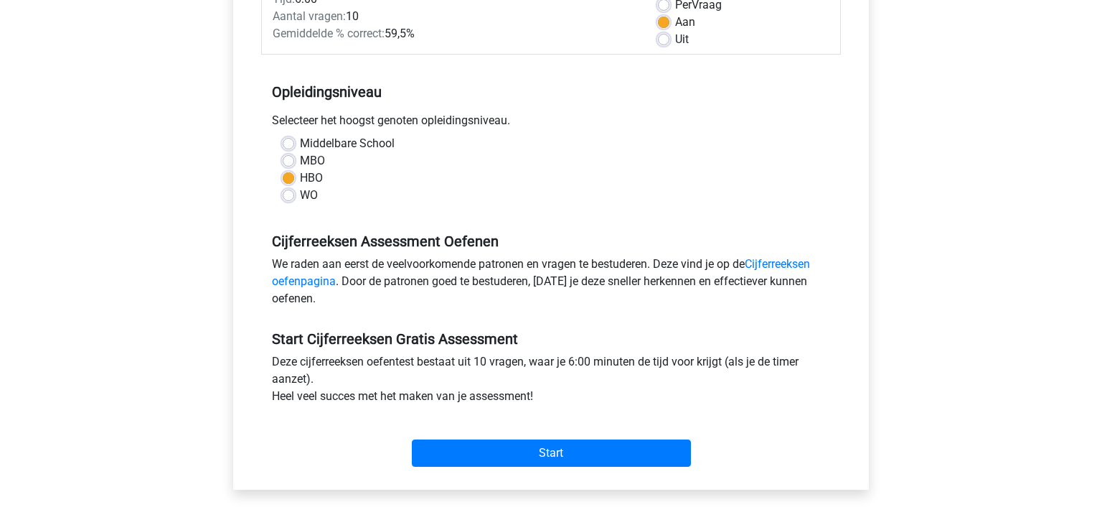
scroll to position [249, 0]
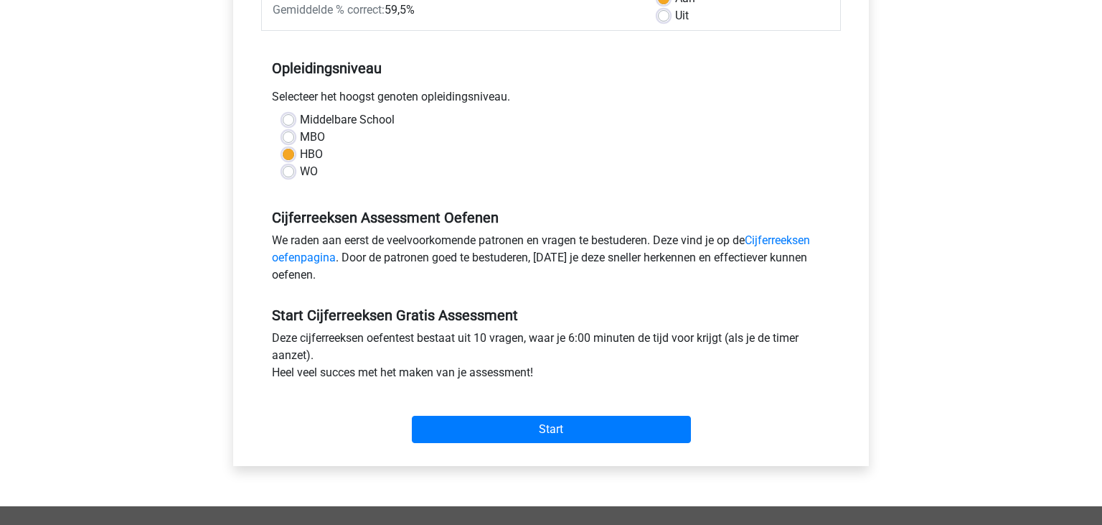
click at [300, 133] on label "MBO" at bounding box center [312, 136] width 25 height 17
click at [293, 133] on input "MBO" at bounding box center [288, 135] width 11 height 14
radio input "true"
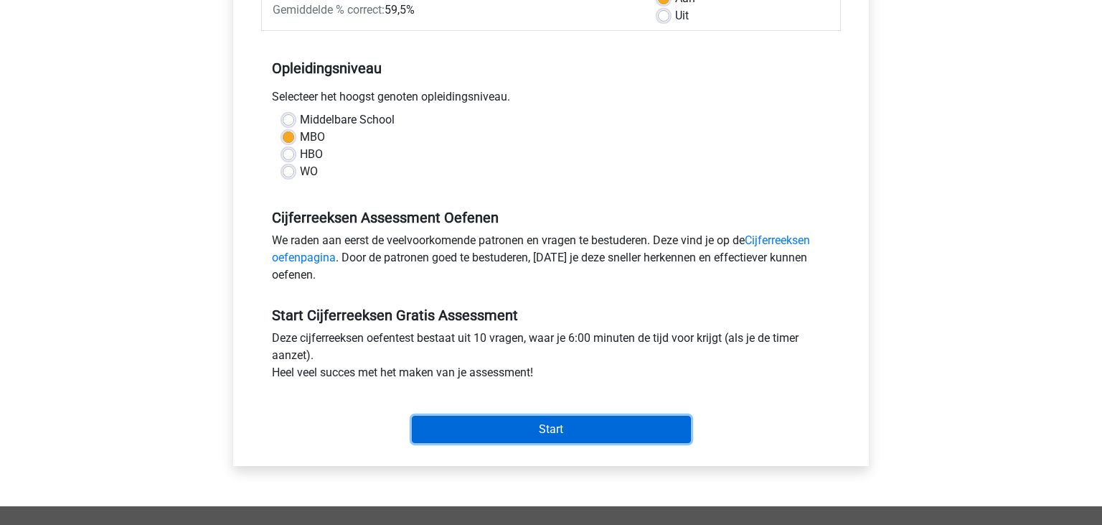
click at [523, 424] on input "Start" at bounding box center [551, 429] width 279 height 27
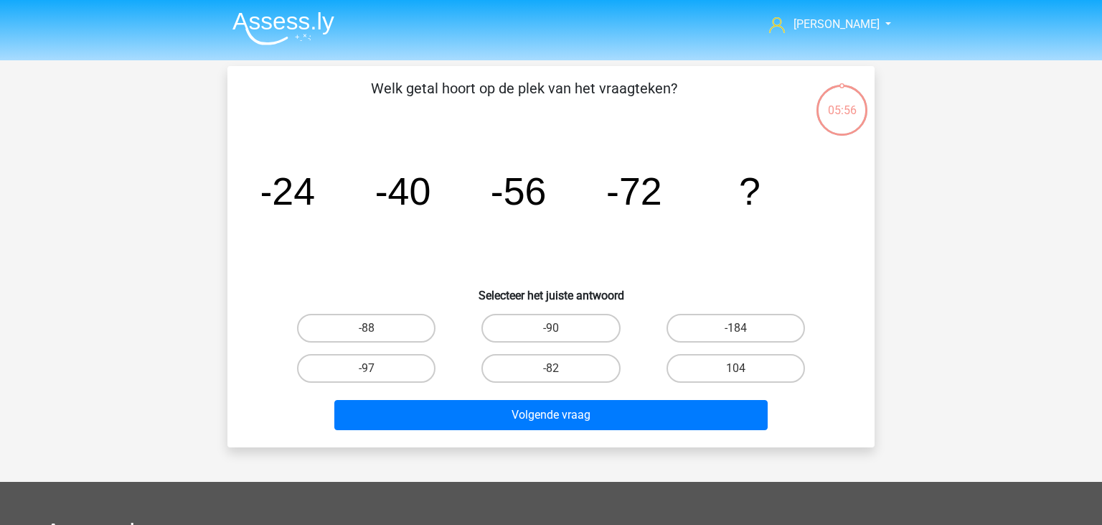
click at [273, 18] on img at bounding box center [284, 28] width 102 height 34
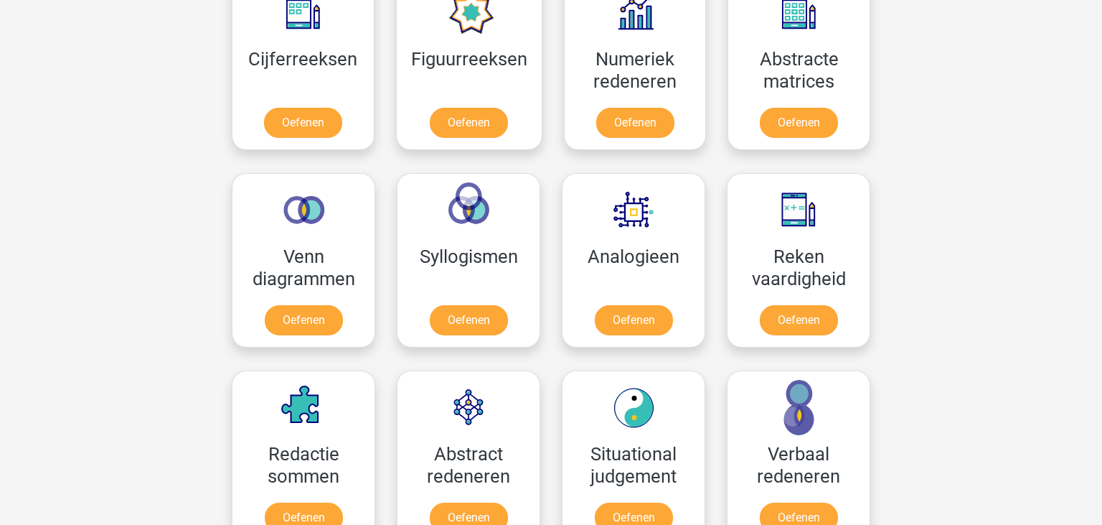
scroll to position [705, 0]
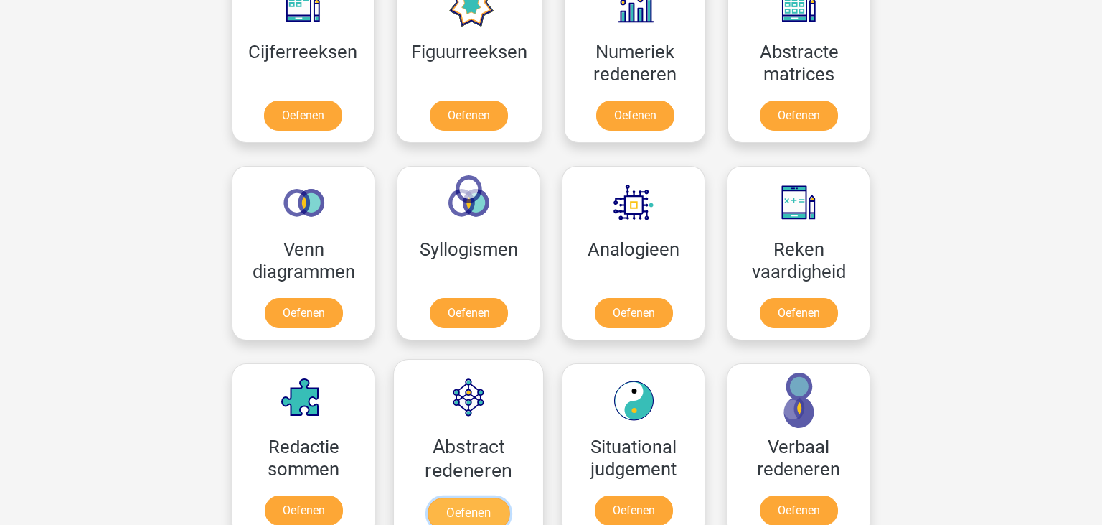
click at [478, 500] on link "Oefenen" at bounding box center [469, 513] width 82 height 32
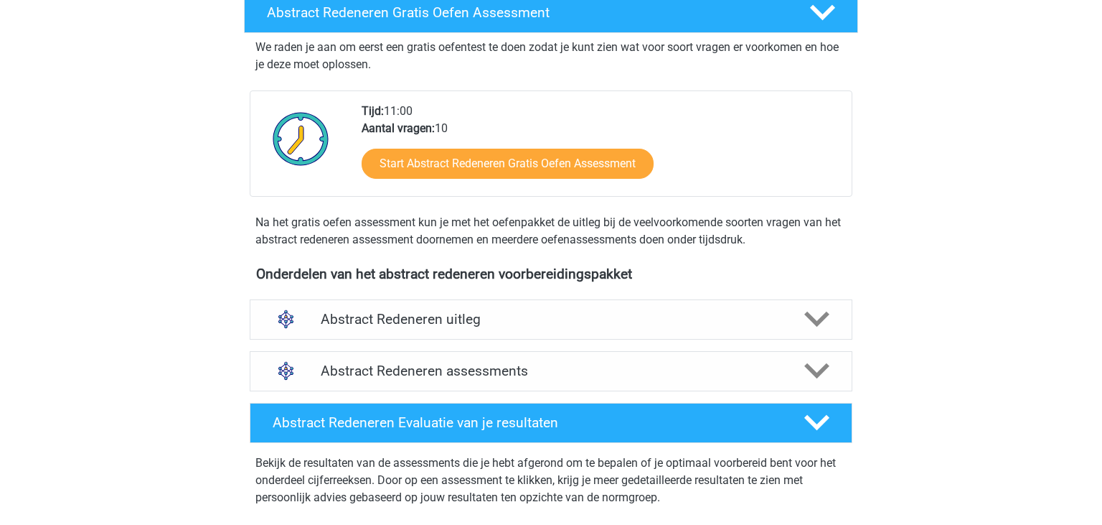
scroll to position [259, 0]
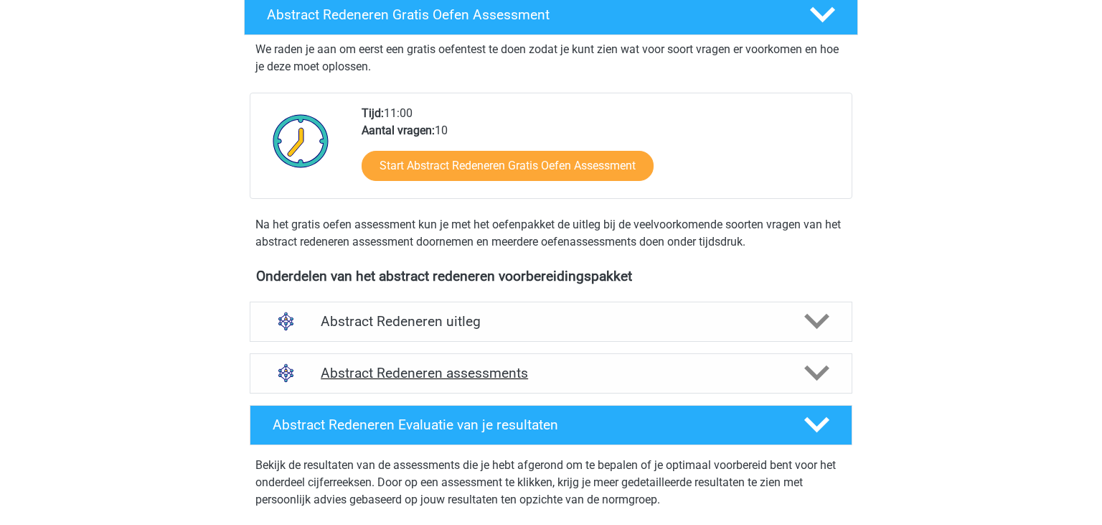
click at [767, 365] on h4 "Abstract Redeneren assessments" at bounding box center [551, 373] width 461 height 17
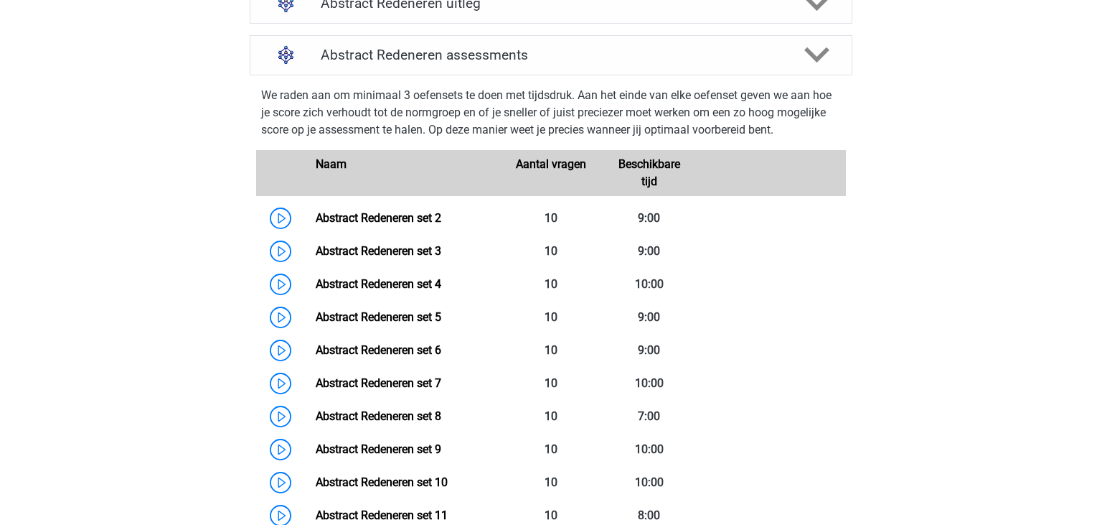
scroll to position [281, 0]
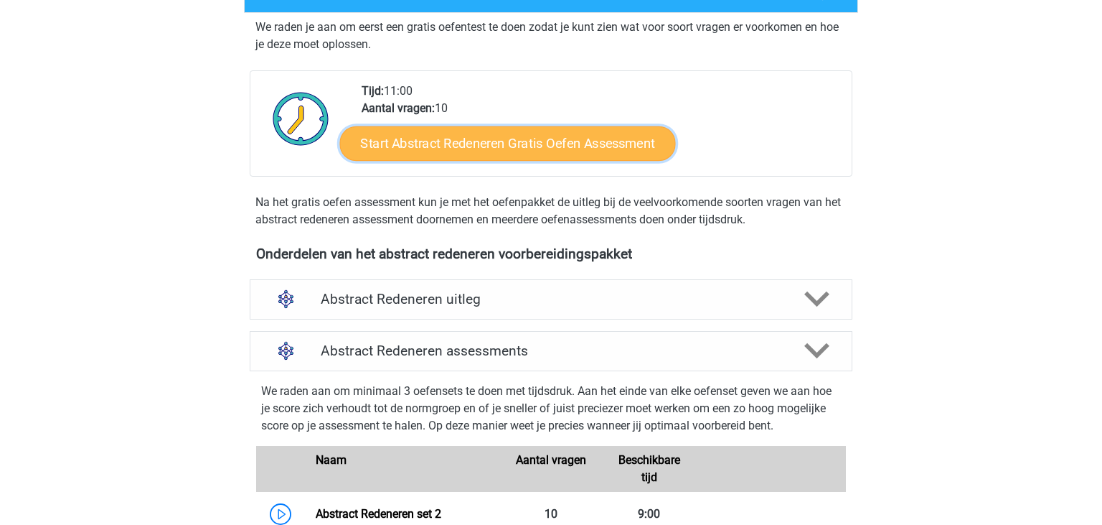
click at [562, 145] on link "Start Abstract Redeneren Gratis Oefen Assessment" at bounding box center [508, 143] width 336 height 34
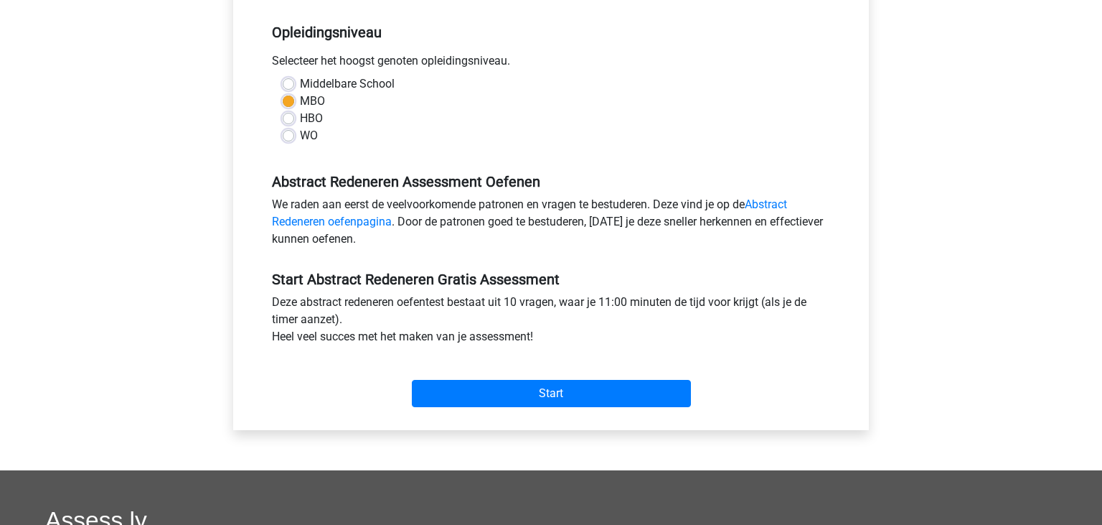
scroll to position [290, 0]
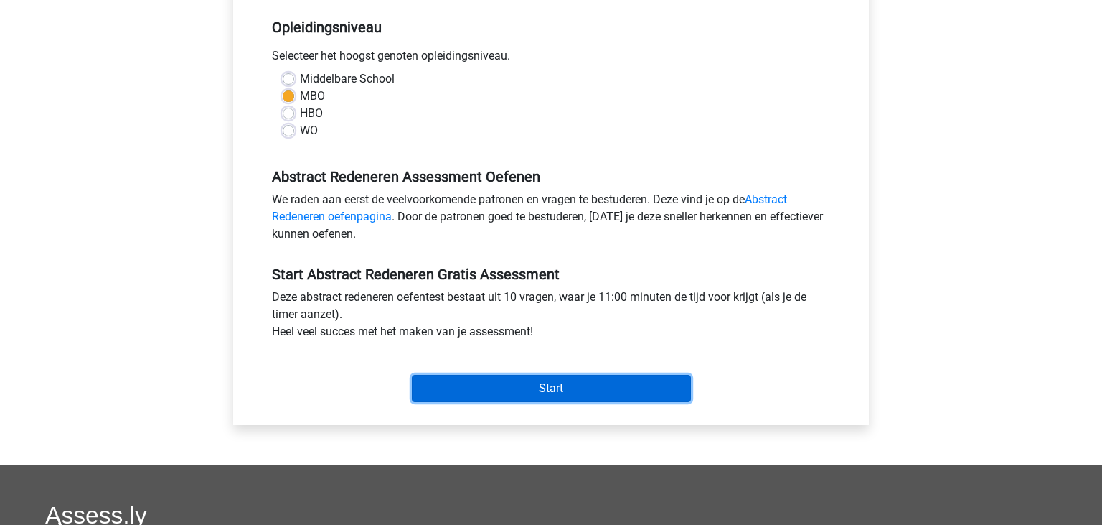
click at [659, 381] on input "Start" at bounding box center [551, 388] width 279 height 27
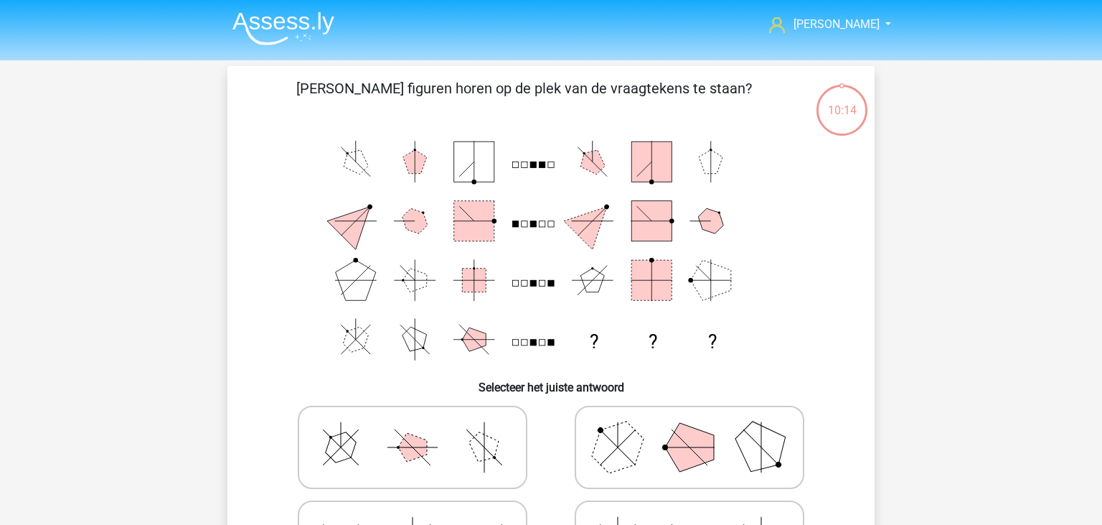
click at [254, 24] on img at bounding box center [284, 28] width 102 height 34
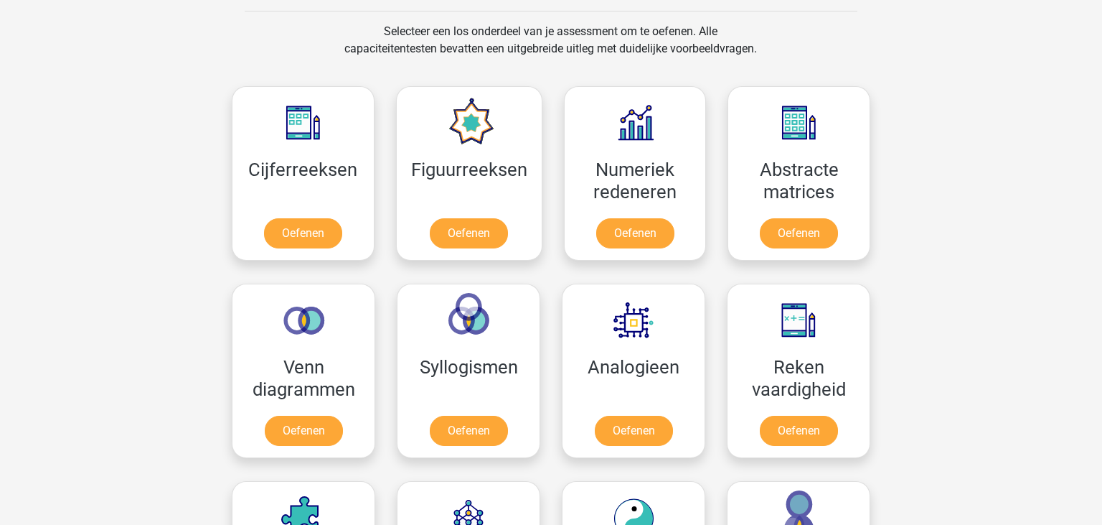
scroll to position [675, 0]
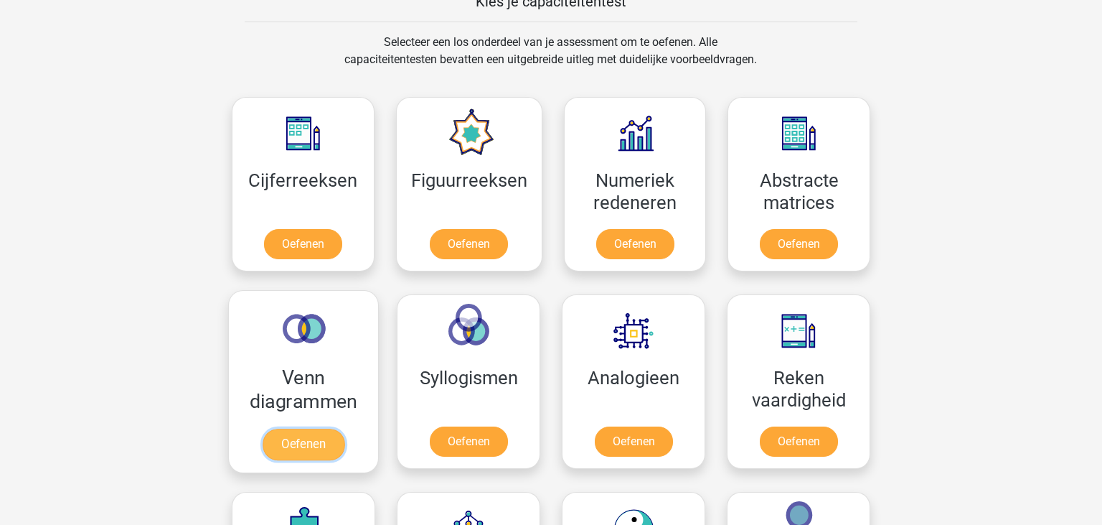
click at [311, 447] on link "Oefenen" at bounding box center [304, 444] width 82 height 32
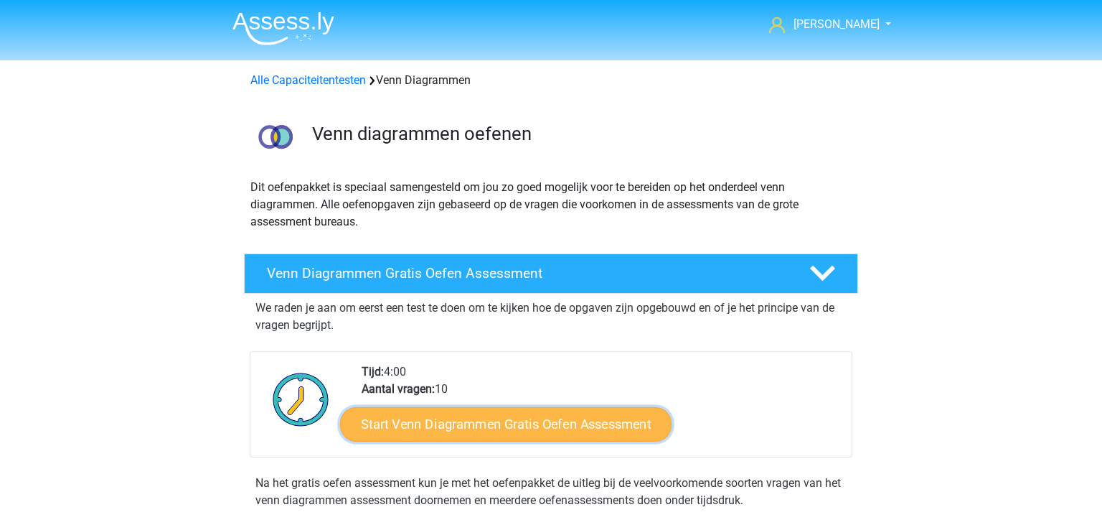
click at [511, 426] on link "Start Venn Diagrammen Gratis Oefen Assessment" at bounding box center [506, 424] width 332 height 34
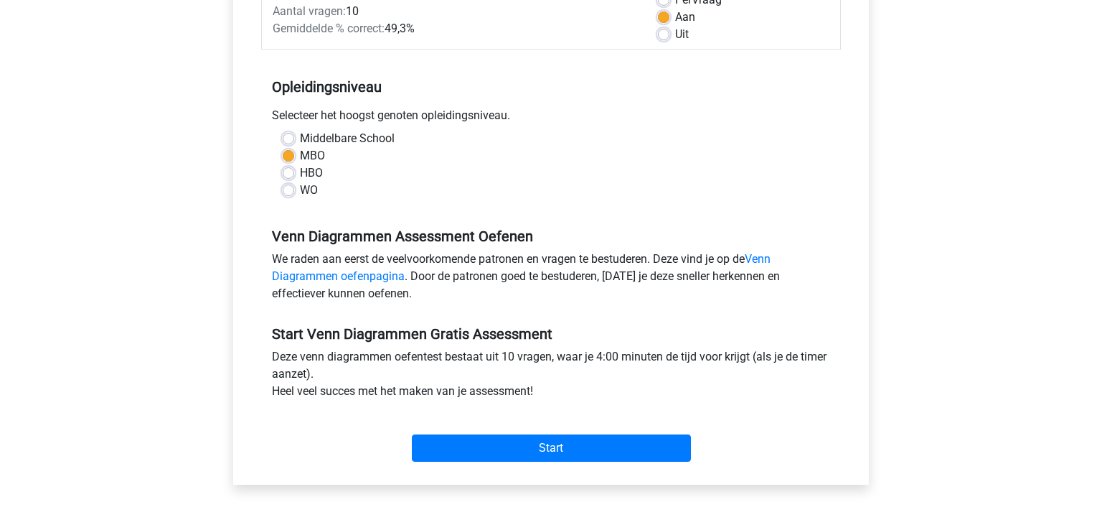
scroll to position [263, 0]
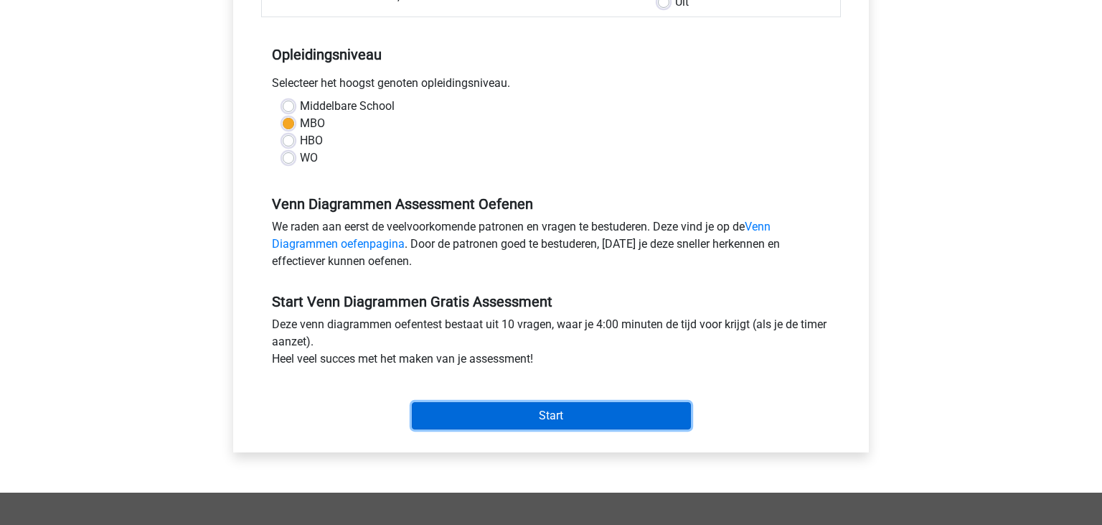
click at [541, 411] on input "Start" at bounding box center [551, 415] width 279 height 27
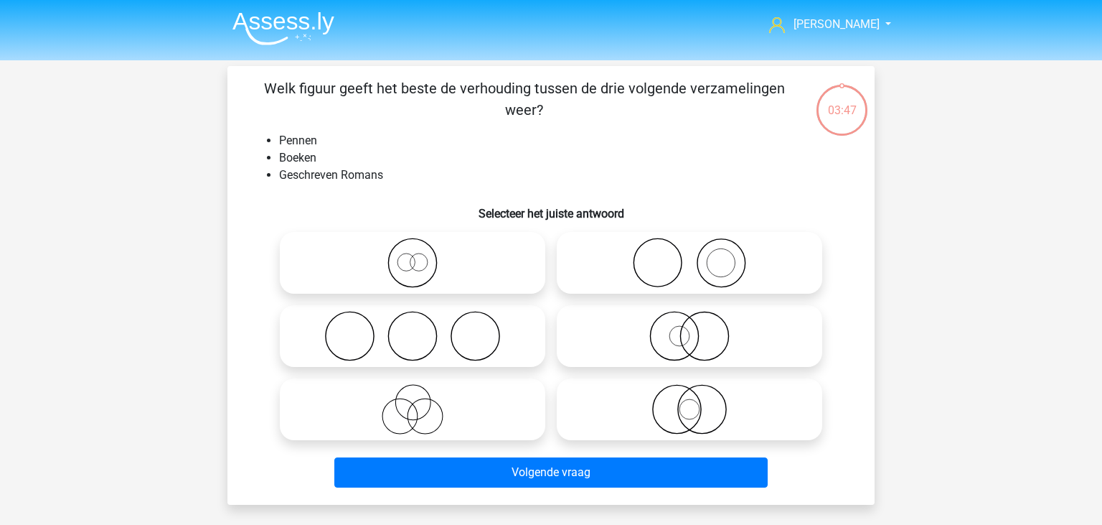
click at [666, 355] on icon at bounding box center [690, 336] width 254 height 50
click at [690, 329] on input "radio" at bounding box center [694, 323] width 9 height 9
radio input "true"
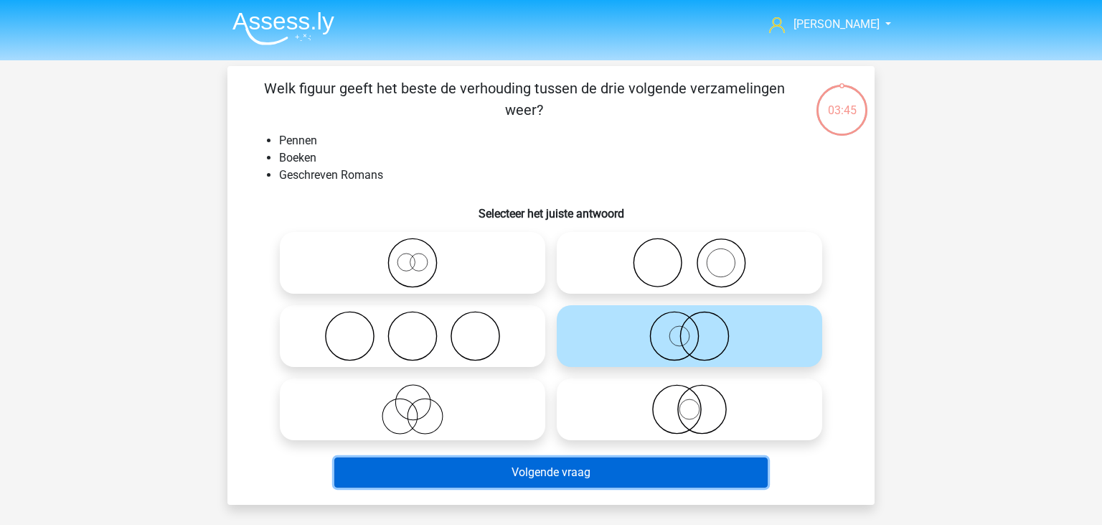
click at [617, 472] on button "Volgende vraag" at bounding box center [551, 472] width 434 height 30
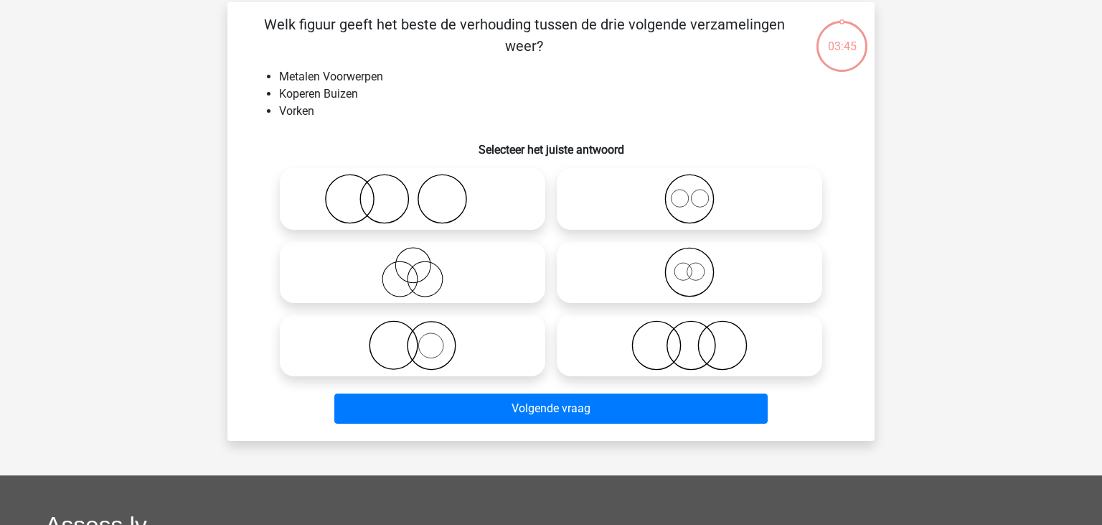
scroll to position [66, 0]
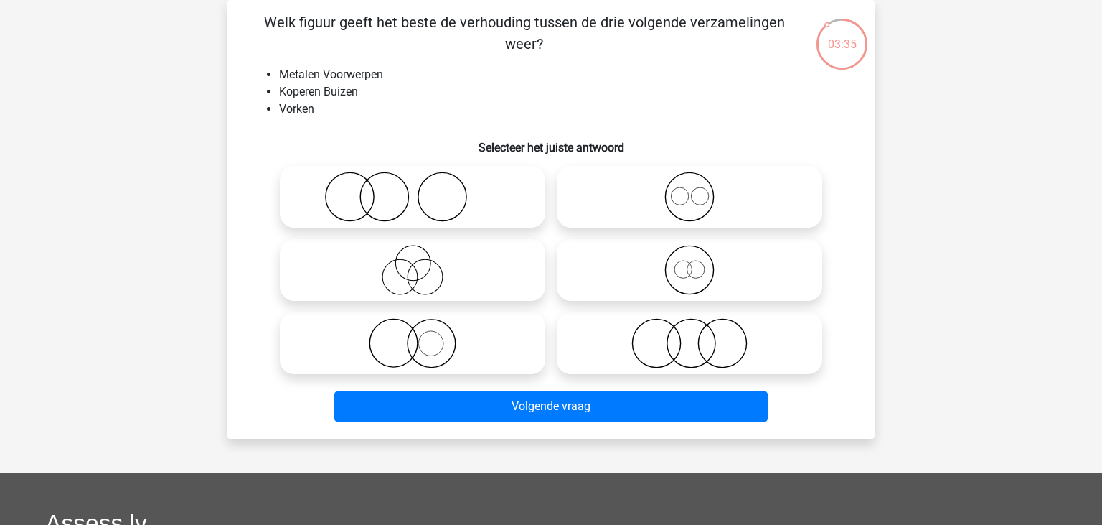
click at [436, 180] on icon at bounding box center [413, 197] width 254 height 50
click at [422, 180] on input "radio" at bounding box center [417, 184] width 9 height 9
radio input "true"
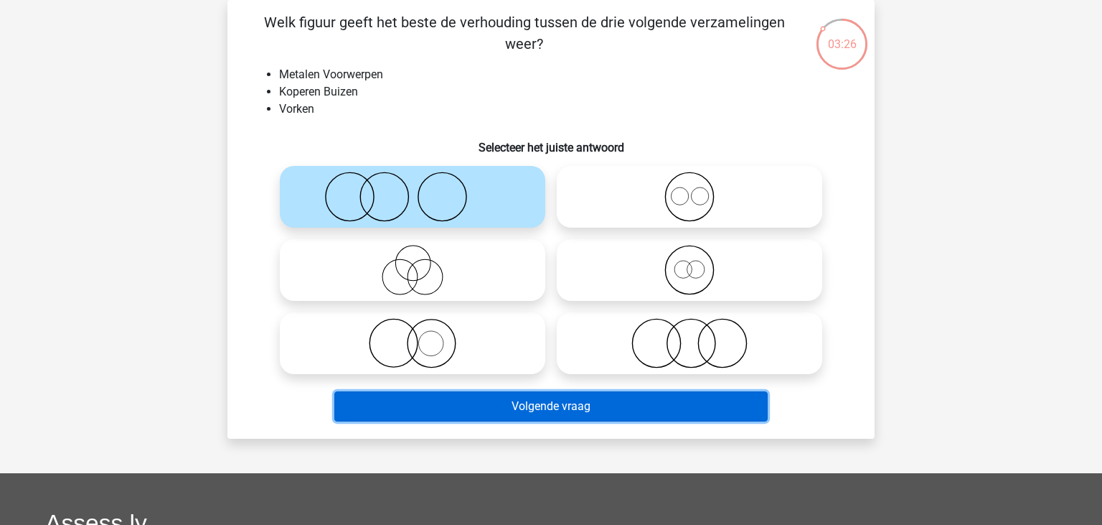
click at [535, 415] on button "Volgende vraag" at bounding box center [551, 406] width 434 height 30
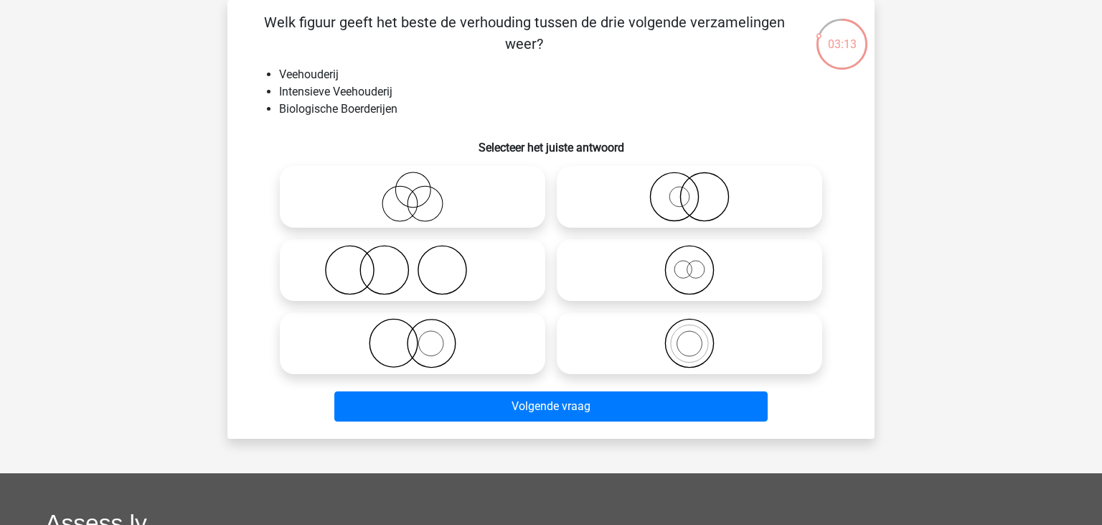
click at [650, 284] on icon at bounding box center [690, 270] width 254 height 50
click at [690, 263] on input "radio" at bounding box center [694, 257] width 9 height 9
radio input "true"
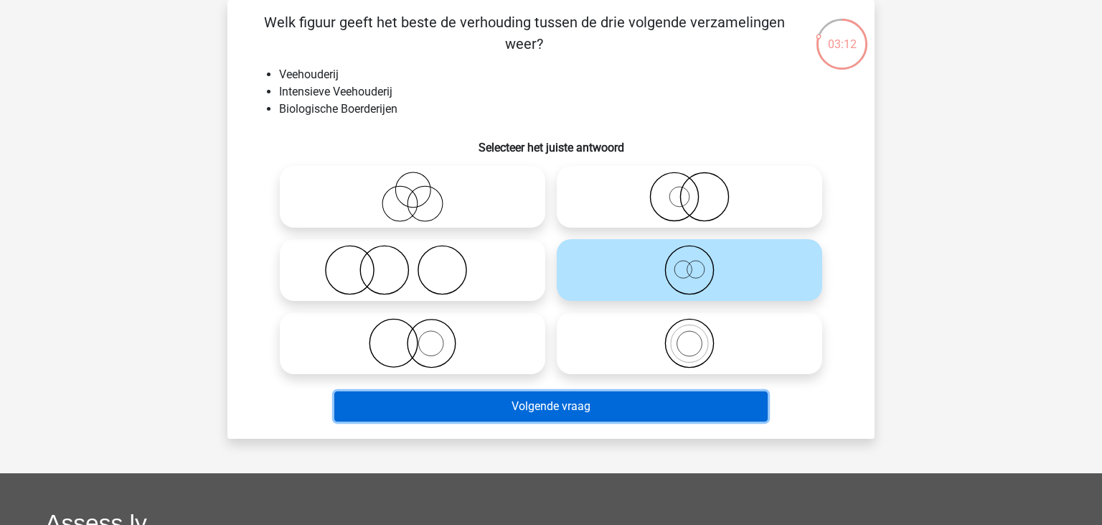
click at [604, 400] on button "Volgende vraag" at bounding box center [551, 406] width 434 height 30
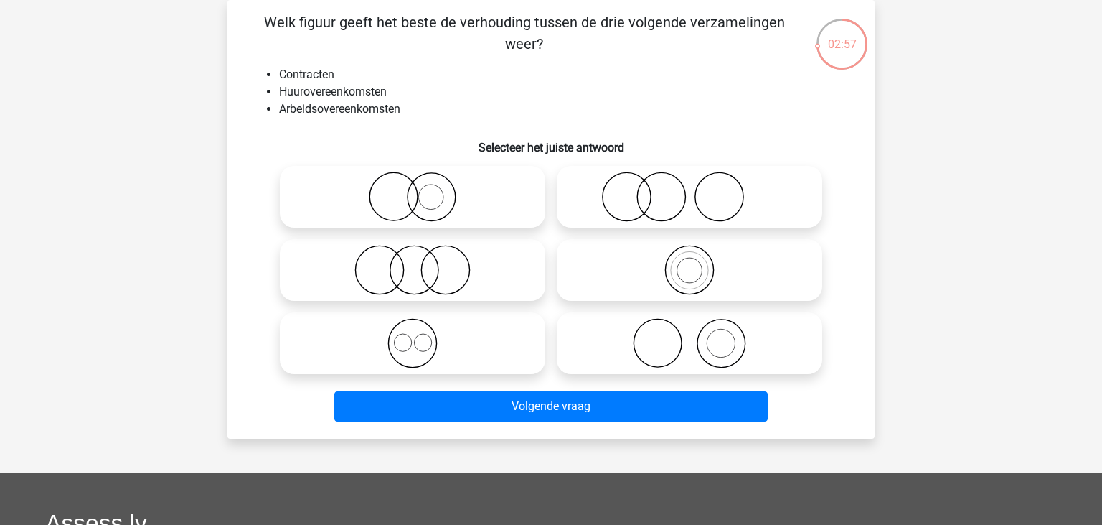
click at [385, 350] on icon at bounding box center [413, 343] width 254 height 50
click at [413, 336] on input "radio" at bounding box center [417, 331] width 9 height 9
radio input "true"
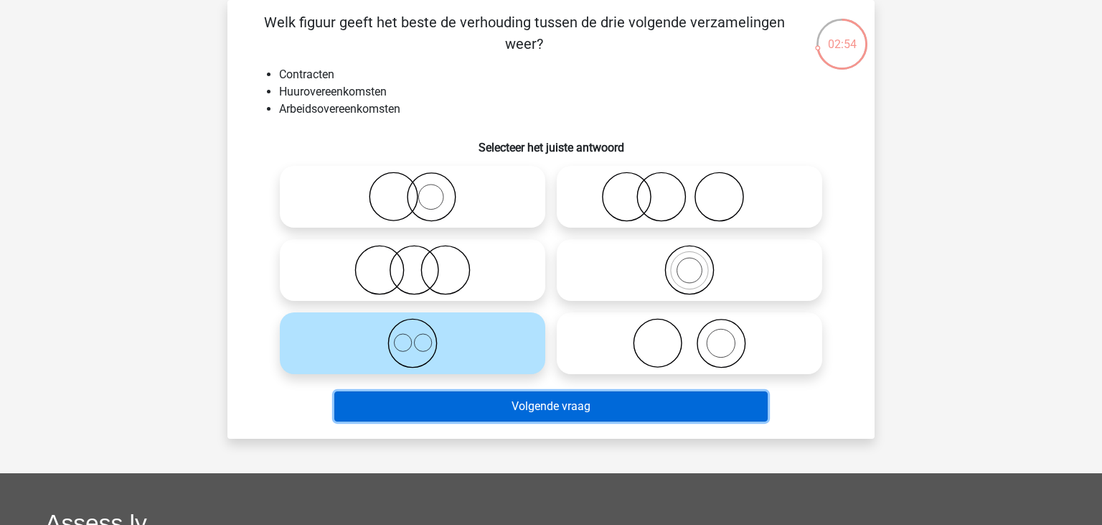
click at [444, 408] on button "Volgende vraag" at bounding box center [551, 406] width 434 height 30
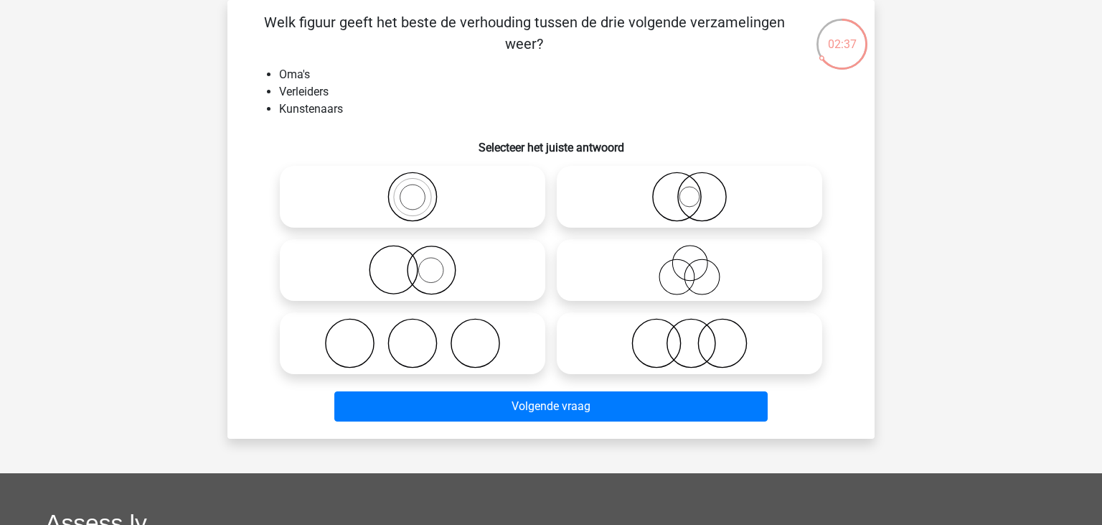
click at [619, 344] on icon at bounding box center [690, 343] width 254 height 50
click at [690, 336] on input "radio" at bounding box center [694, 331] width 9 height 9
radio input "true"
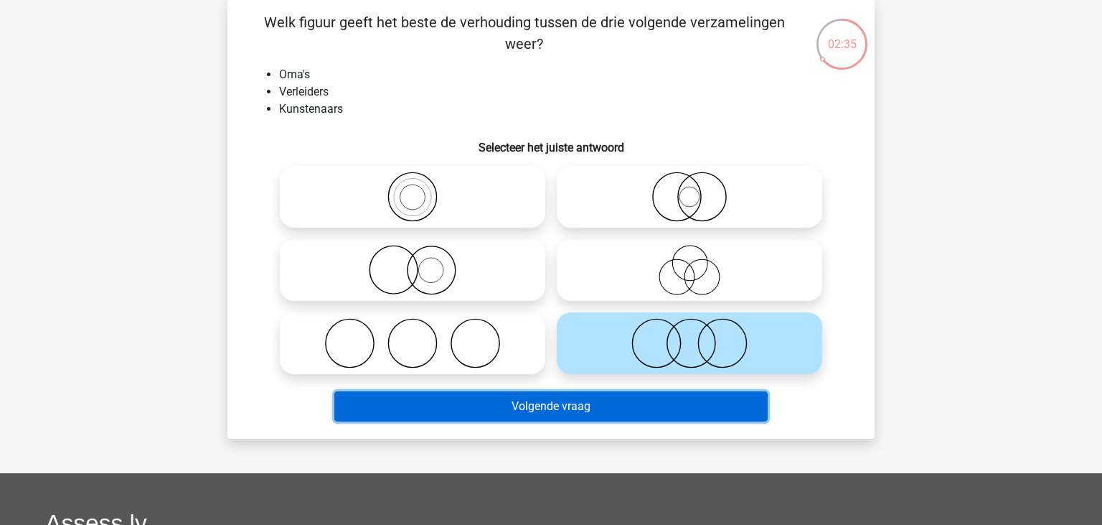
click at [587, 413] on button "Volgende vraag" at bounding box center [551, 406] width 434 height 30
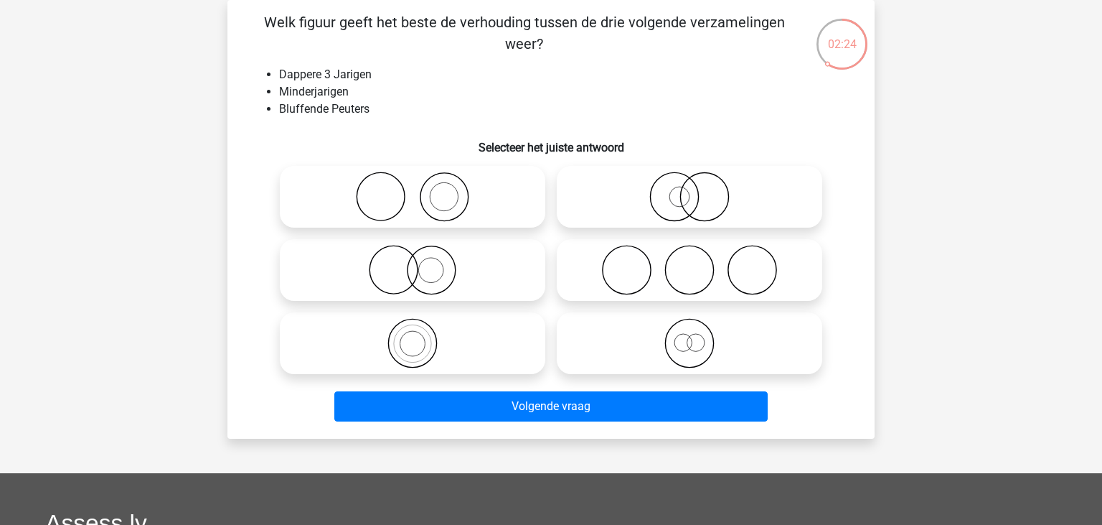
click at [702, 358] on icon at bounding box center [690, 343] width 254 height 50
click at [699, 336] on input "radio" at bounding box center [694, 331] width 9 height 9
radio input "true"
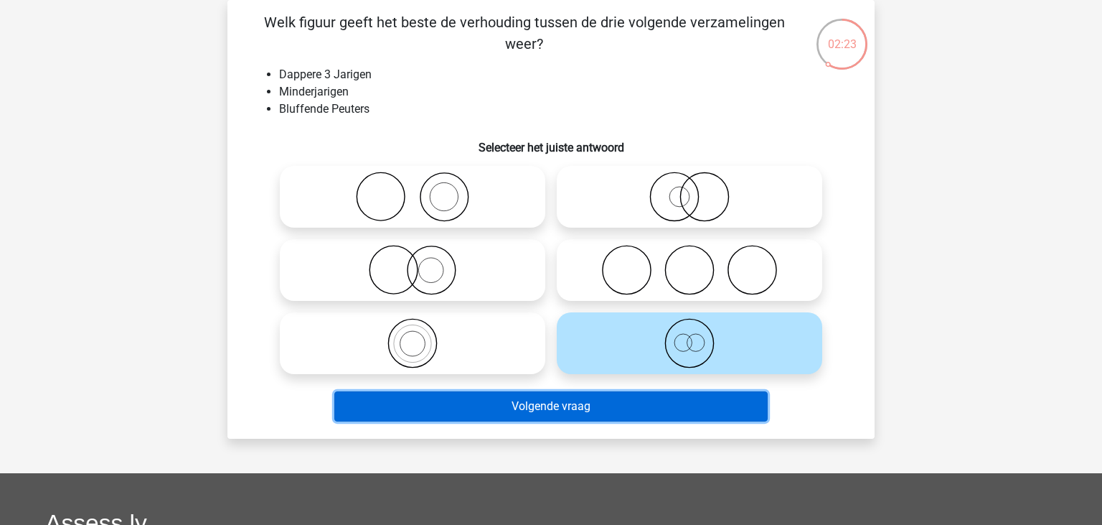
click at [673, 401] on button "Volgende vraag" at bounding box center [551, 406] width 434 height 30
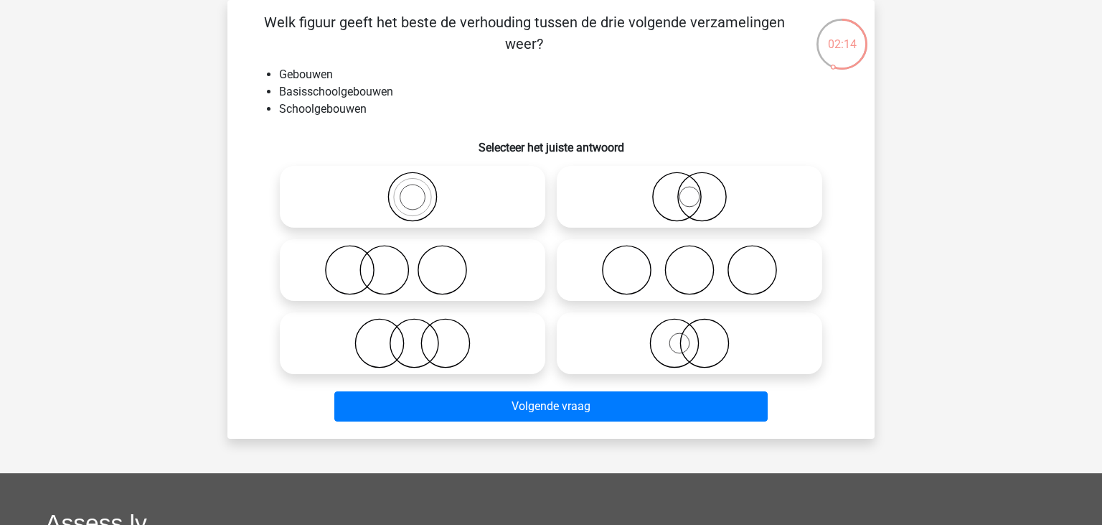
click at [450, 212] on icon at bounding box center [413, 197] width 254 height 50
click at [422, 189] on input "radio" at bounding box center [417, 184] width 9 height 9
radio input "true"
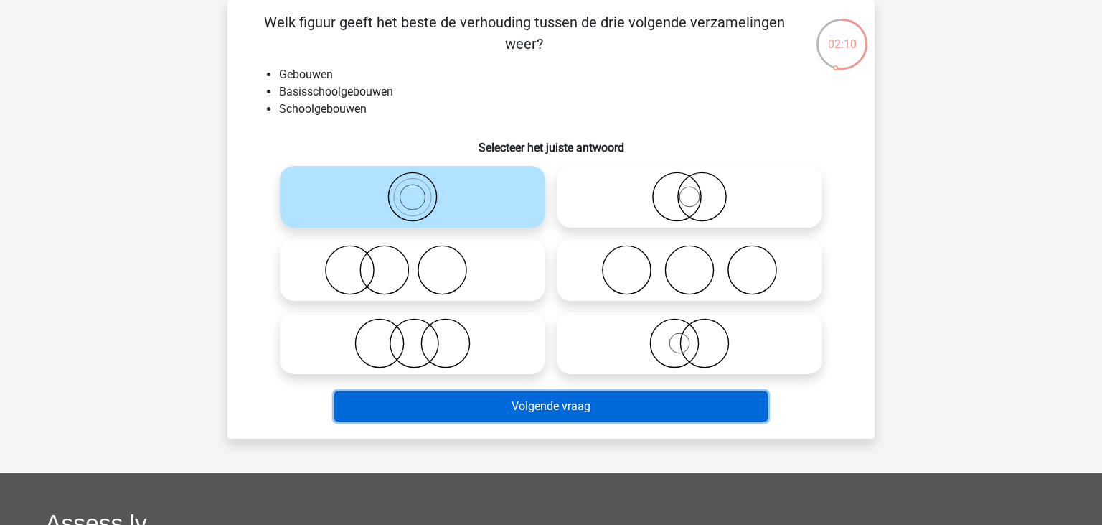
click at [556, 413] on button "Volgende vraag" at bounding box center [551, 406] width 434 height 30
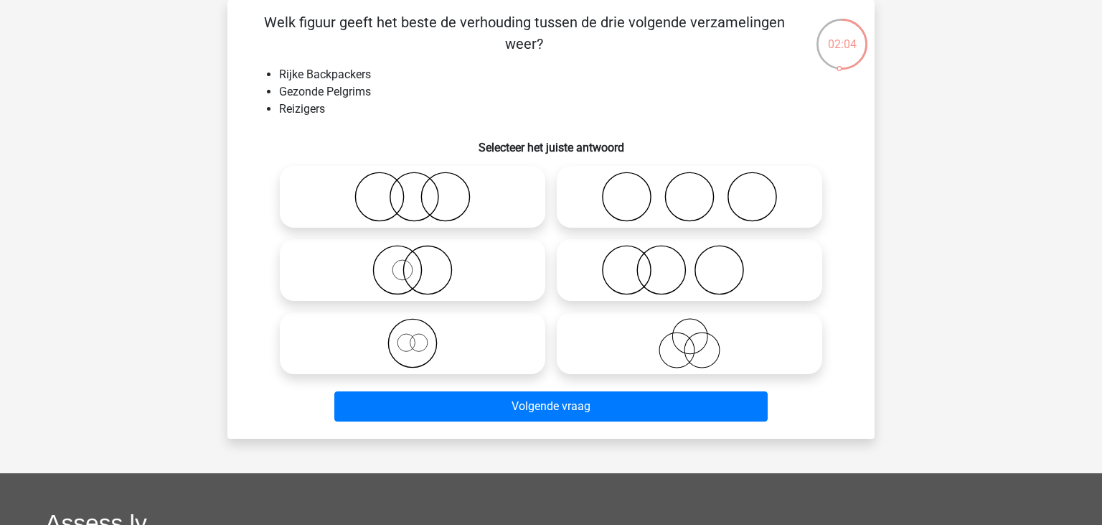
click at [487, 208] on icon at bounding box center [413, 197] width 254 height 50
click at [422, 189] on input "radio" at bounding box center [417, 184] width 9 height 9
radio input "true"
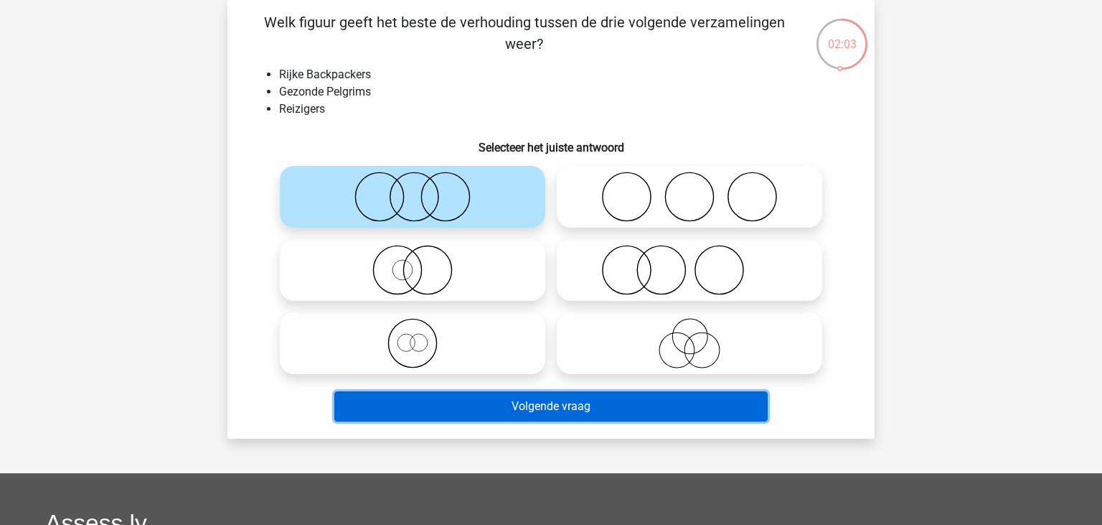
click at [492, 413] on button "Volgende vraag" at bounding box center [551, 406] width 434 height 30
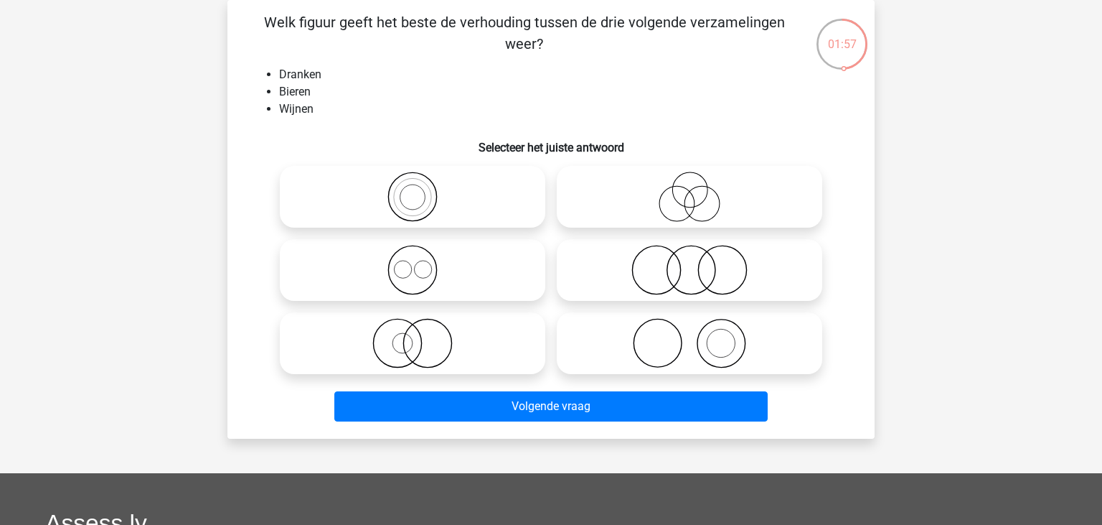
click at [487, 271] on icon at bounding box center [413, 270] width 254 height 50
click at [422, 263] on input "radio" at bounding box center [417, 257] width 9 height 9
radio input "true"
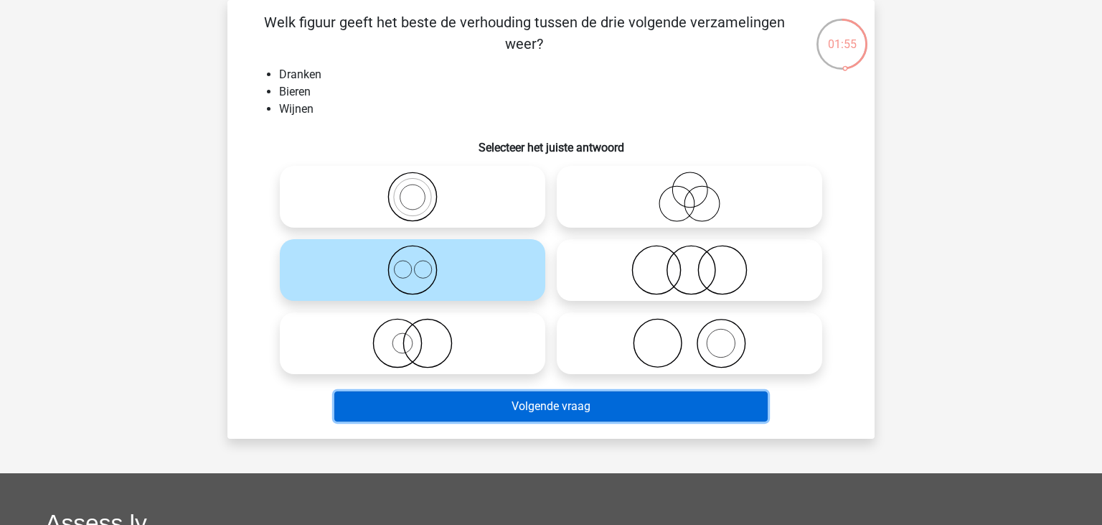
click at [542, 407] on button "Volgende vraag" at bounding box center [551, 406] width 434 height 30
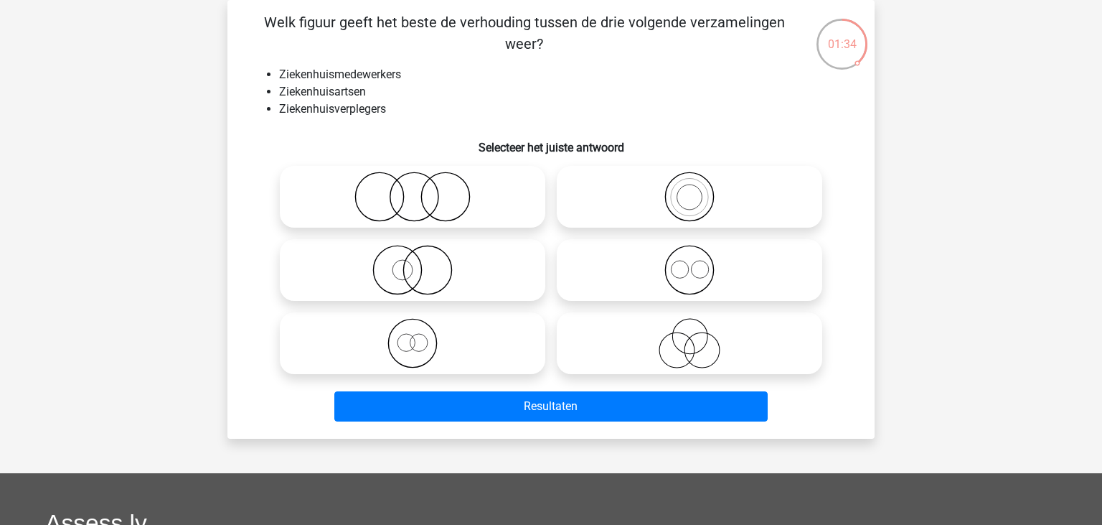
click at [641, 272] on icon at bounding box center [690, 270] width 254 height 50
click at [690, 263] on input "radio" at bounding box center [694, 257] width 9 height 9
radio input "true"
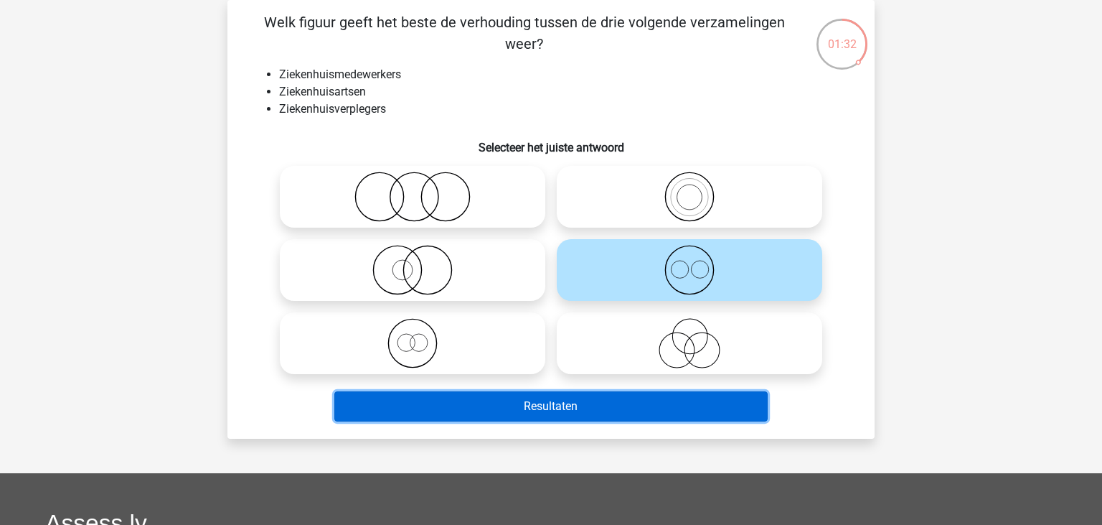
click at [584, 413] on button "Resultaten" at bounding box center [551, 406] width 434 height 30
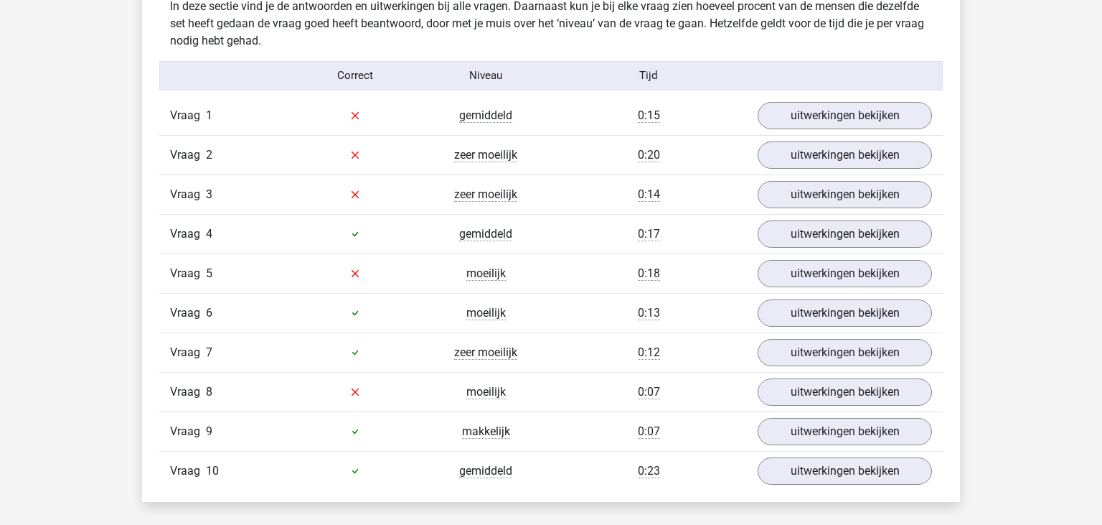
scroll to position [907, 0]
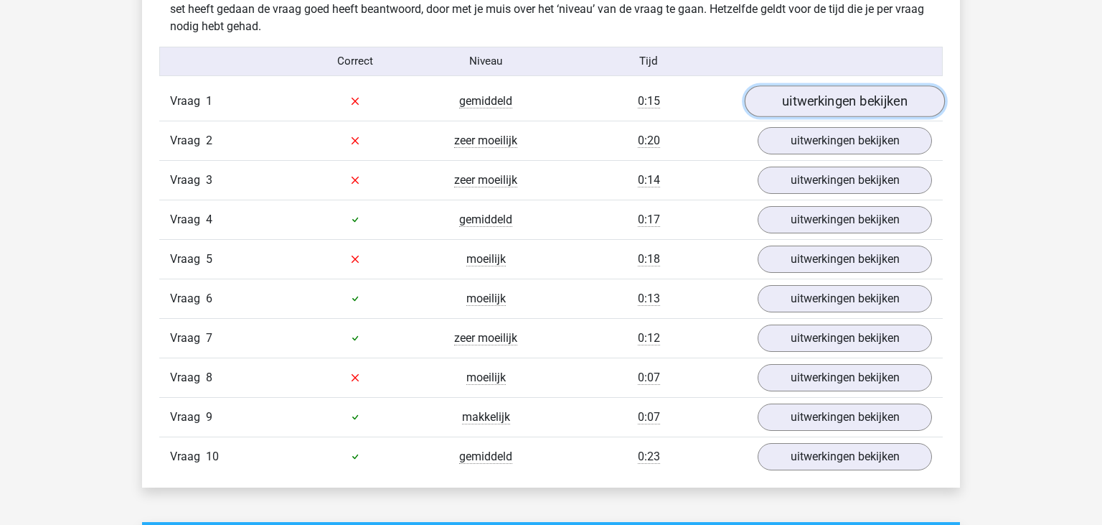
click at [847, 111] on link "uitwerkingen bekijken" at bounding box center [845, 101] width 200 height 32
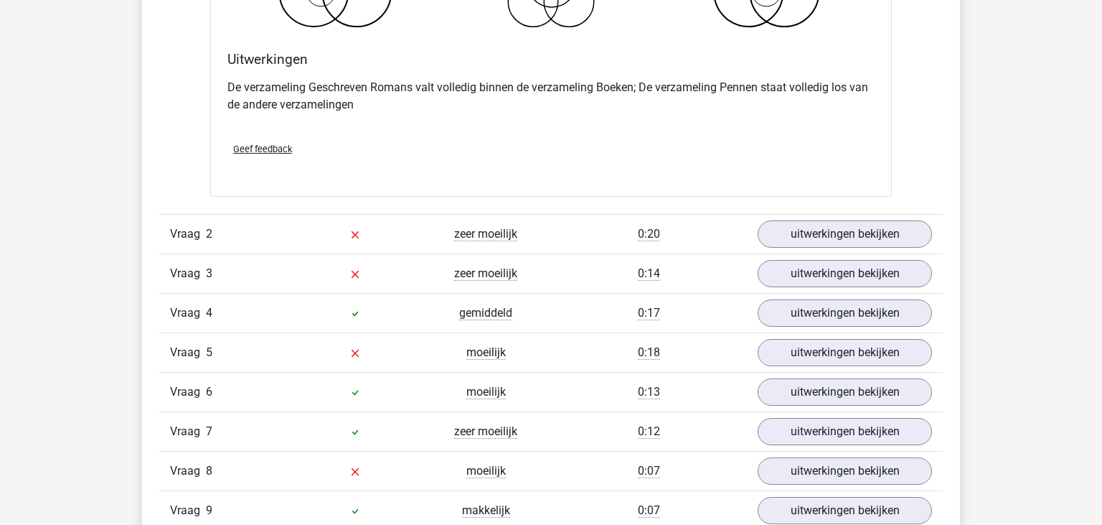
scroll to position [1384, 0]
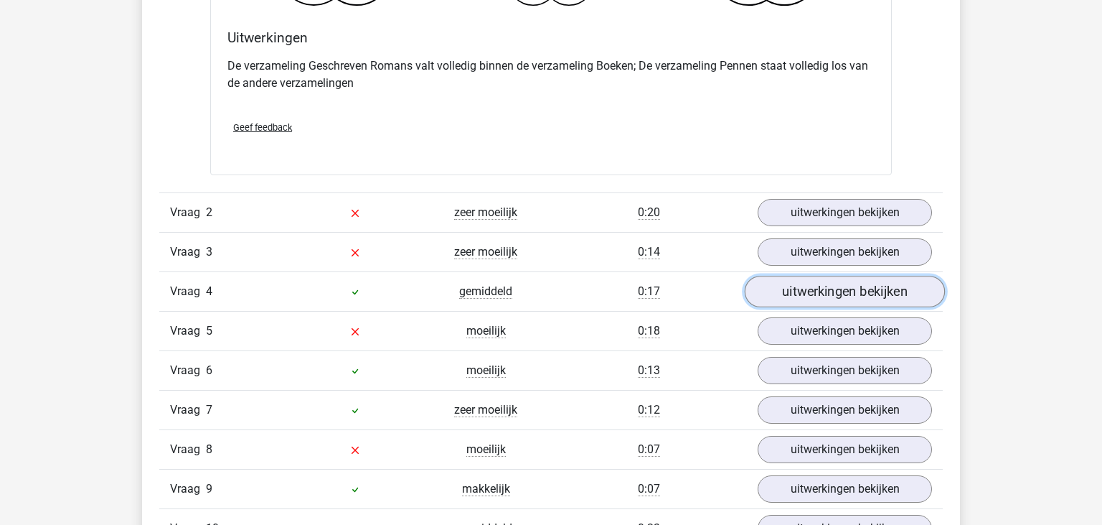
click at [817, 299] on link "uitwerkingen bekijken" at bounding box center [845, 292] width 200 height 32
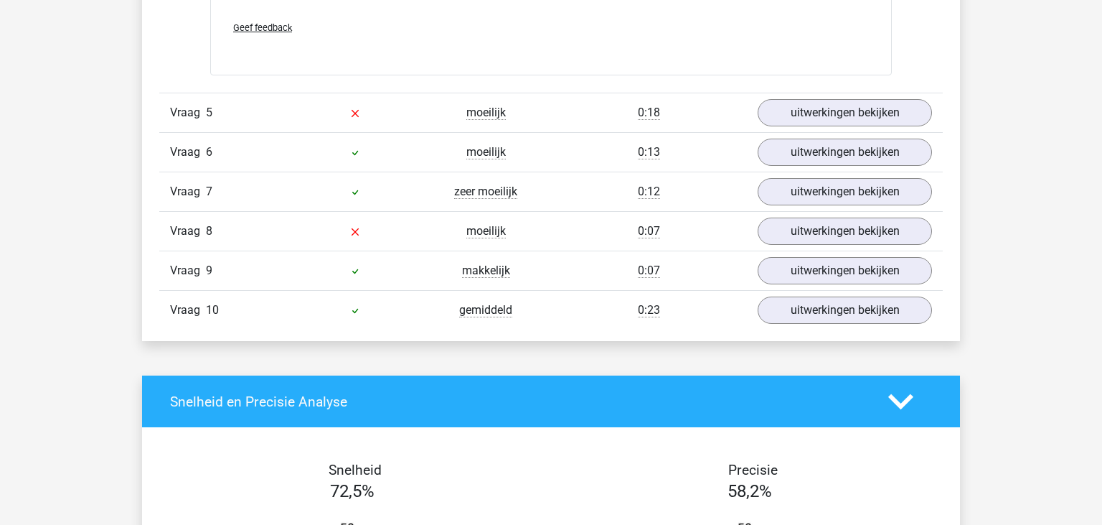
scroll to position [2163, 0]
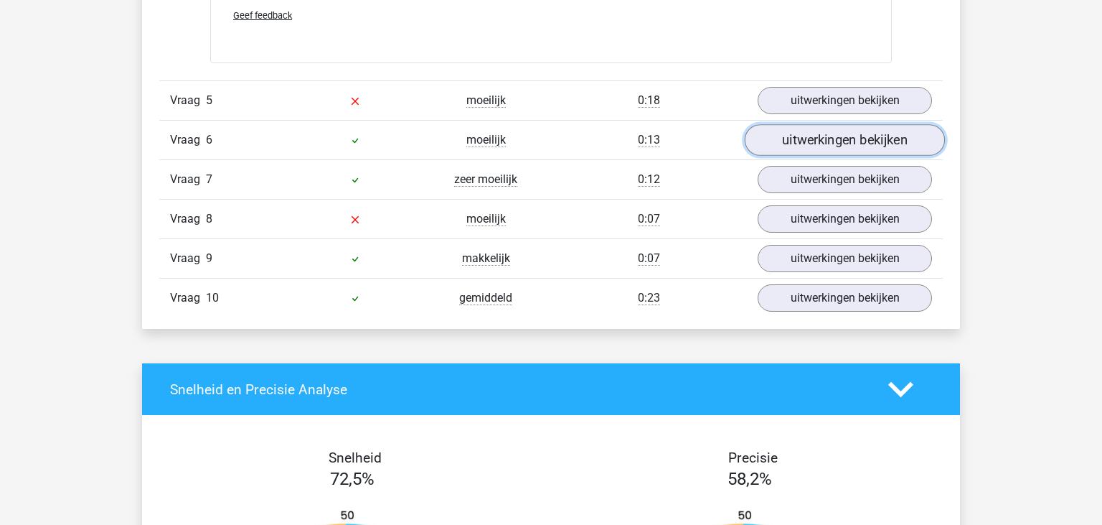
click at [779, 131] on link "uitwerkingen bekijken" at bounding box center [845, 140] width 200 height 32
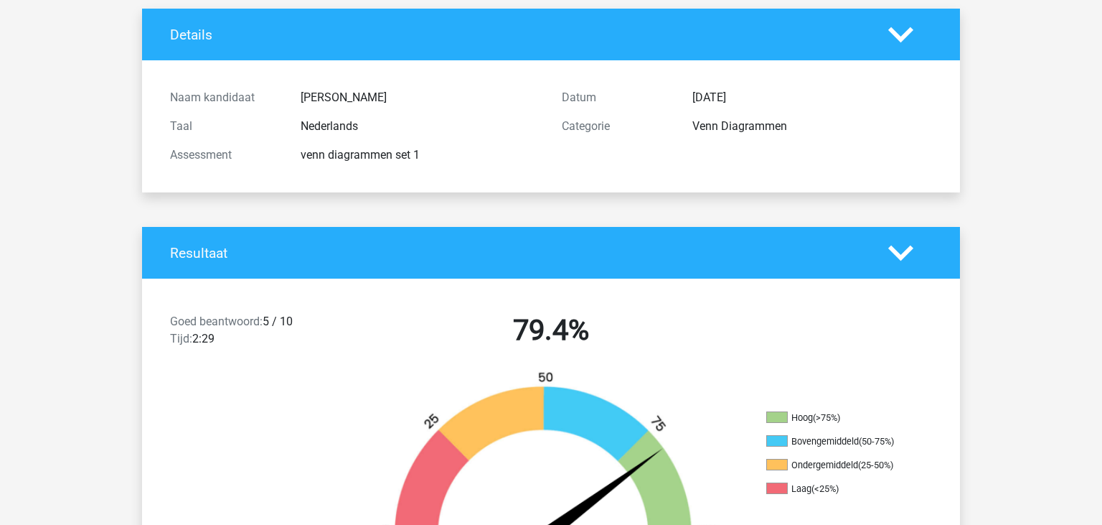
scroll to position [0, 0]
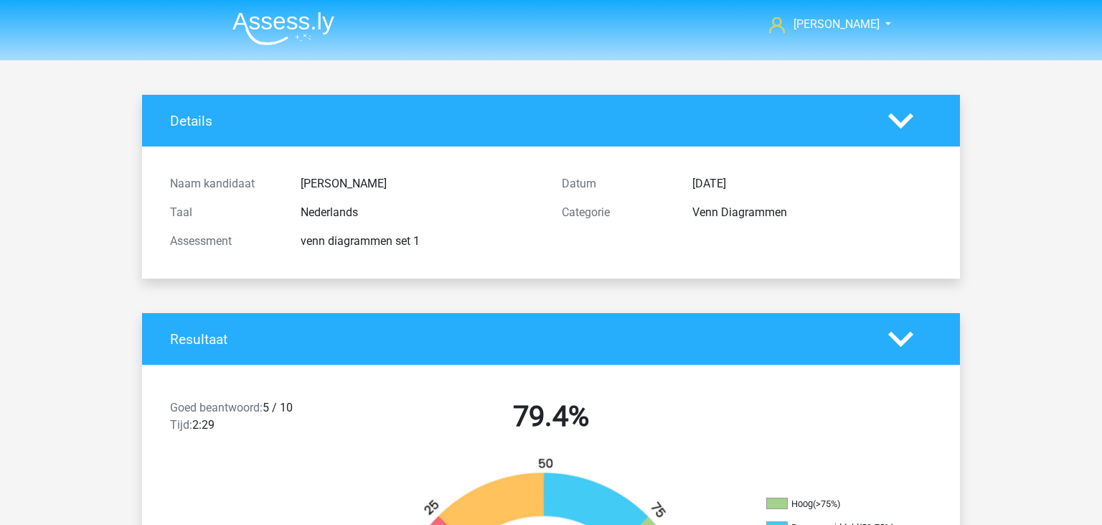
click at [291, 40] on img at bounding box center [284, 28] width 102 height 34
